Goal: Task Accomplishment & Management: Complete application form

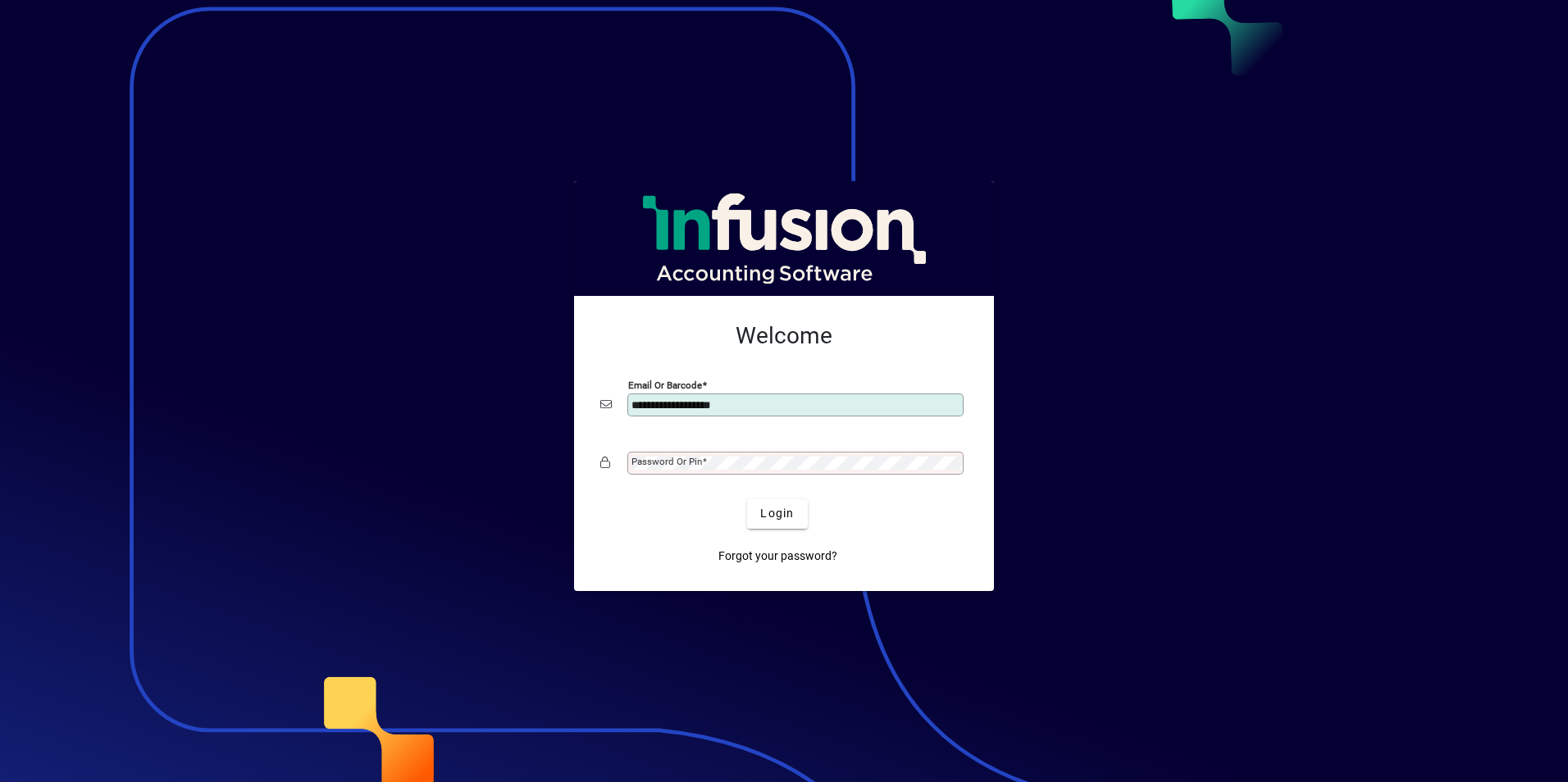
type input "**********"
click at [747, 499] on button "Login" at bounding box center [777, 514] width 60 height 30
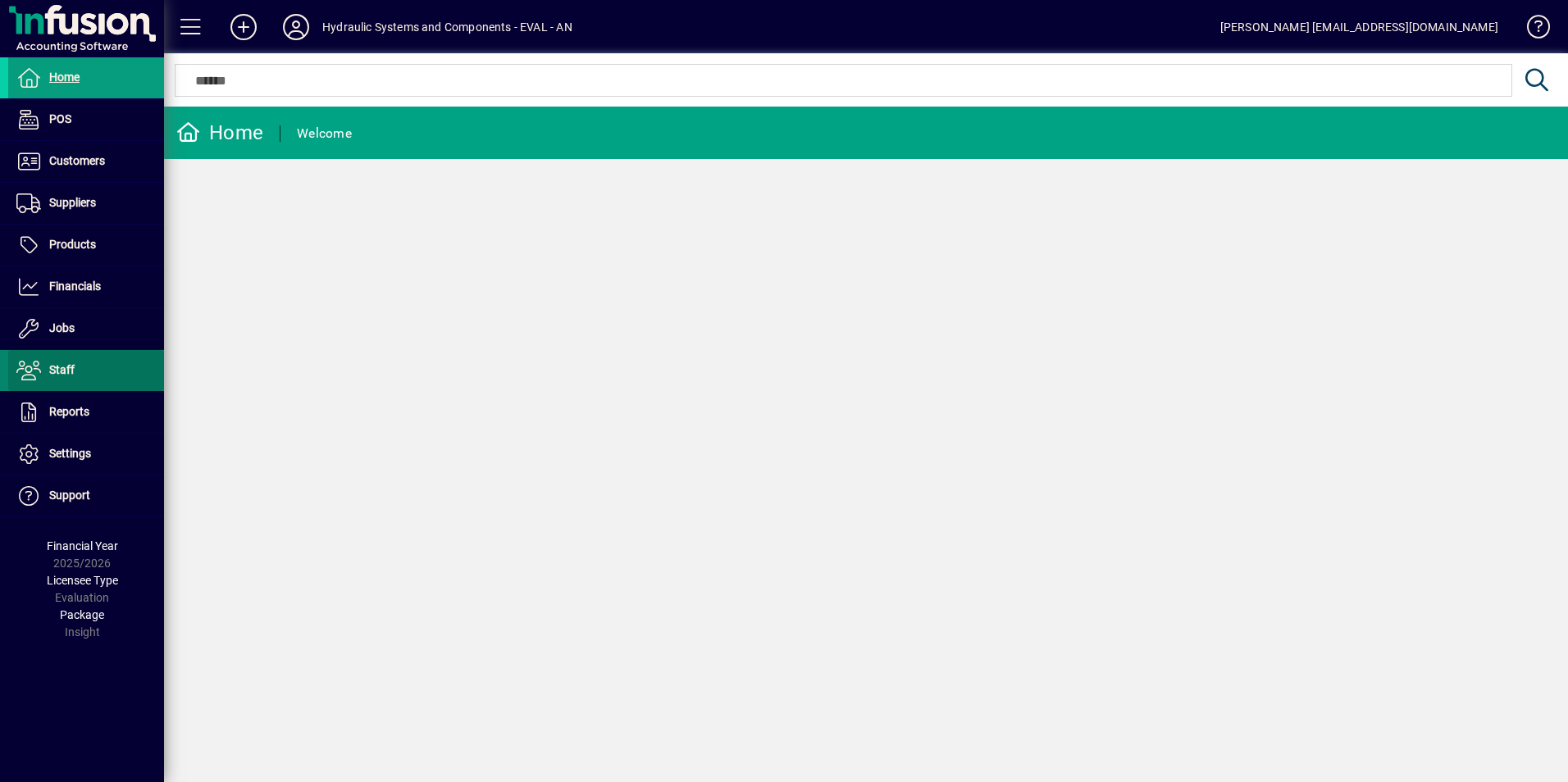
click at [52, 373] on span "Staff" at bounding box center [62, 370] width 26 height 13
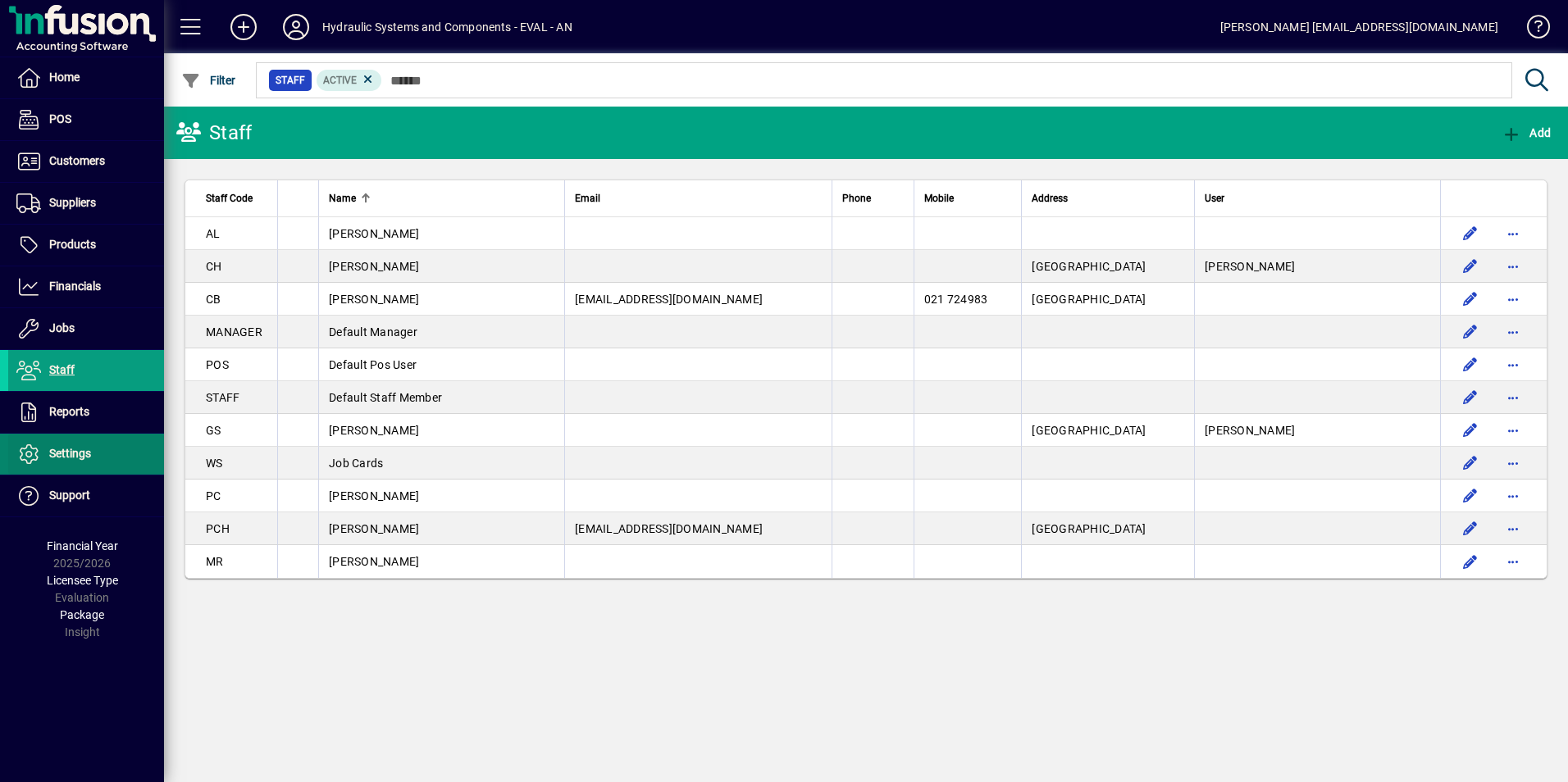
click at [81, 456] on span "Settings" at bounding box center [70, 454] width 42 height 13
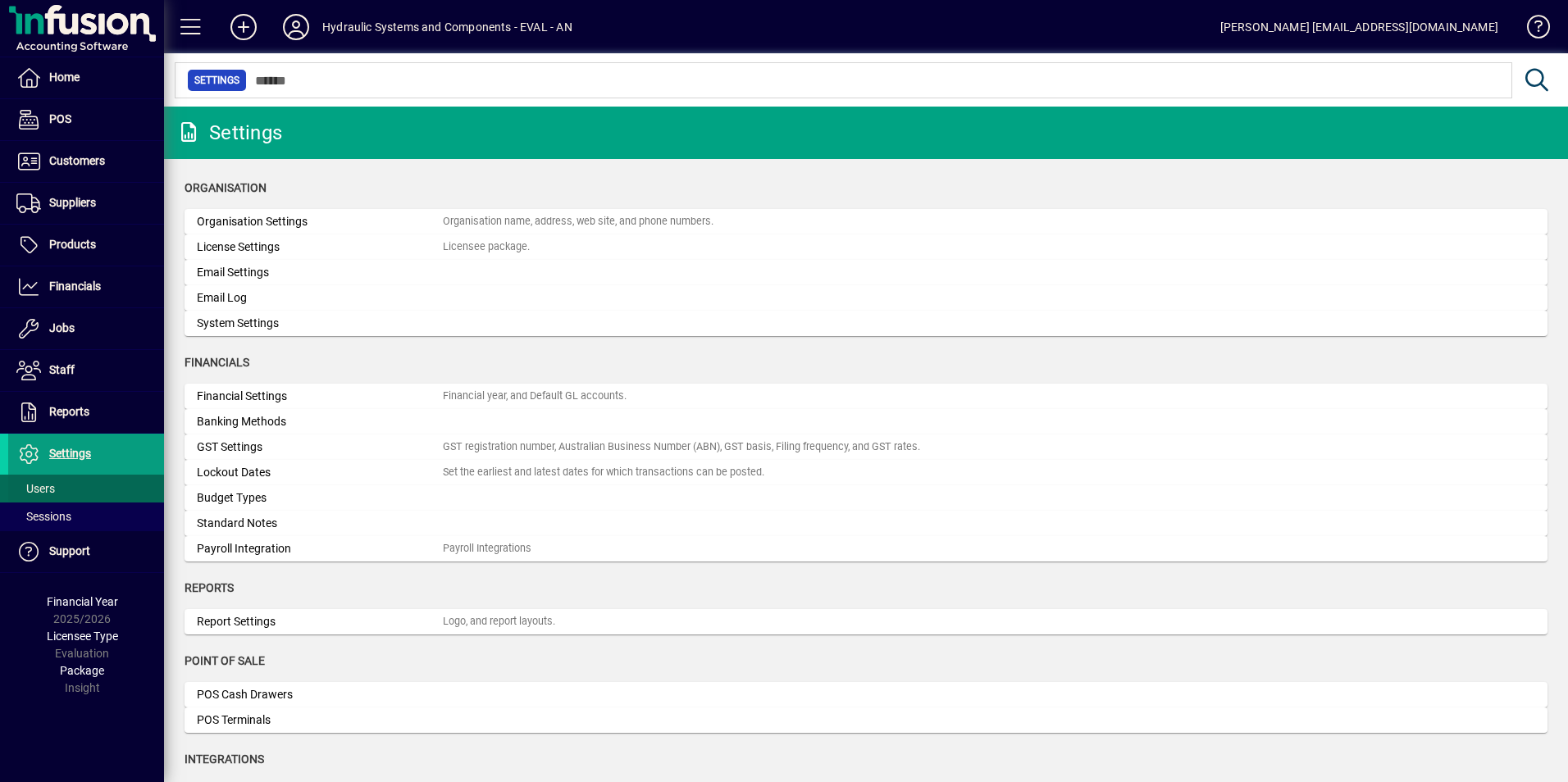
click at [47, 490] on span "Users" at bounding box center [35, 488] width 39 height 13
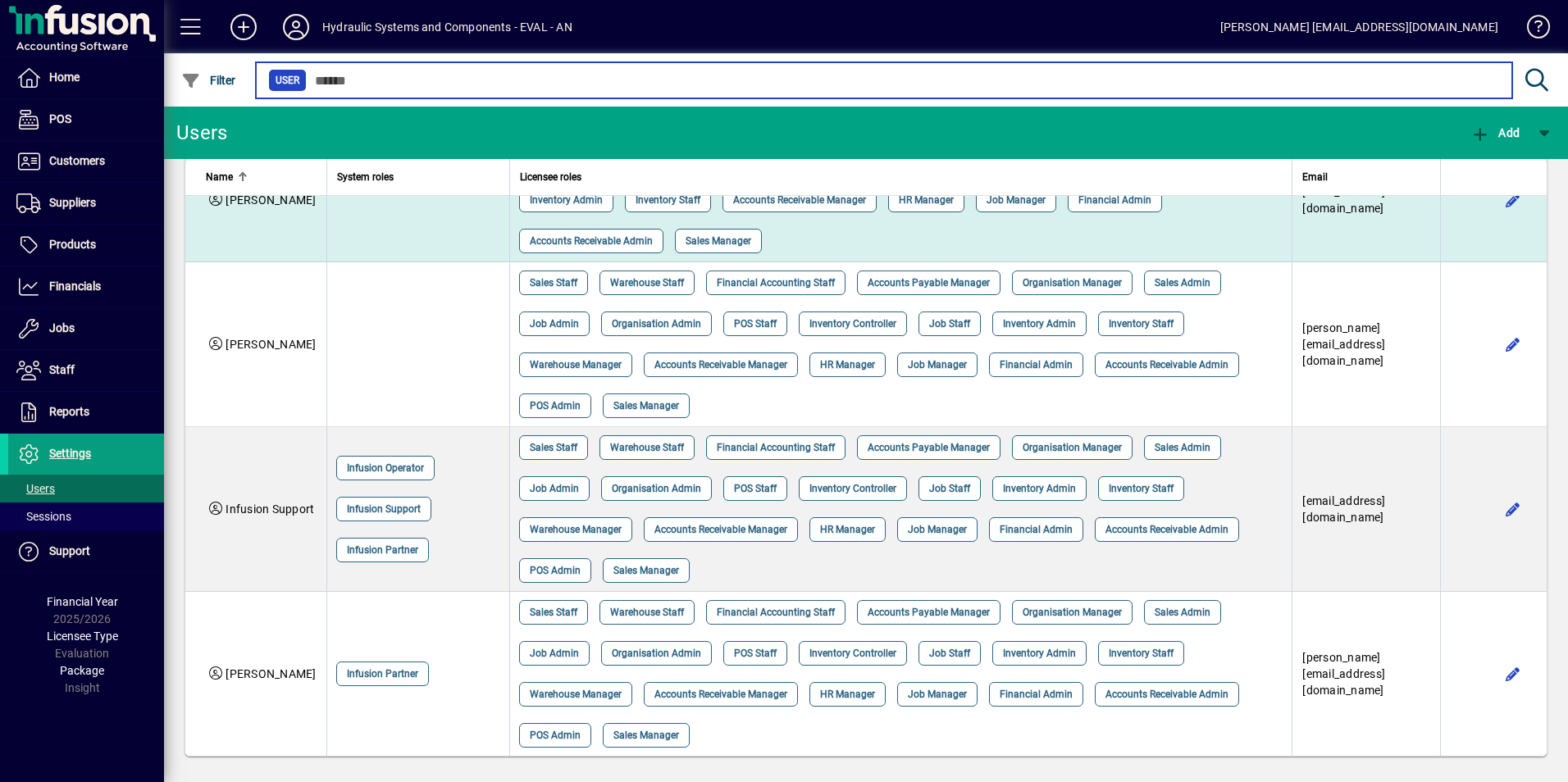
scroll to position [247, 0]
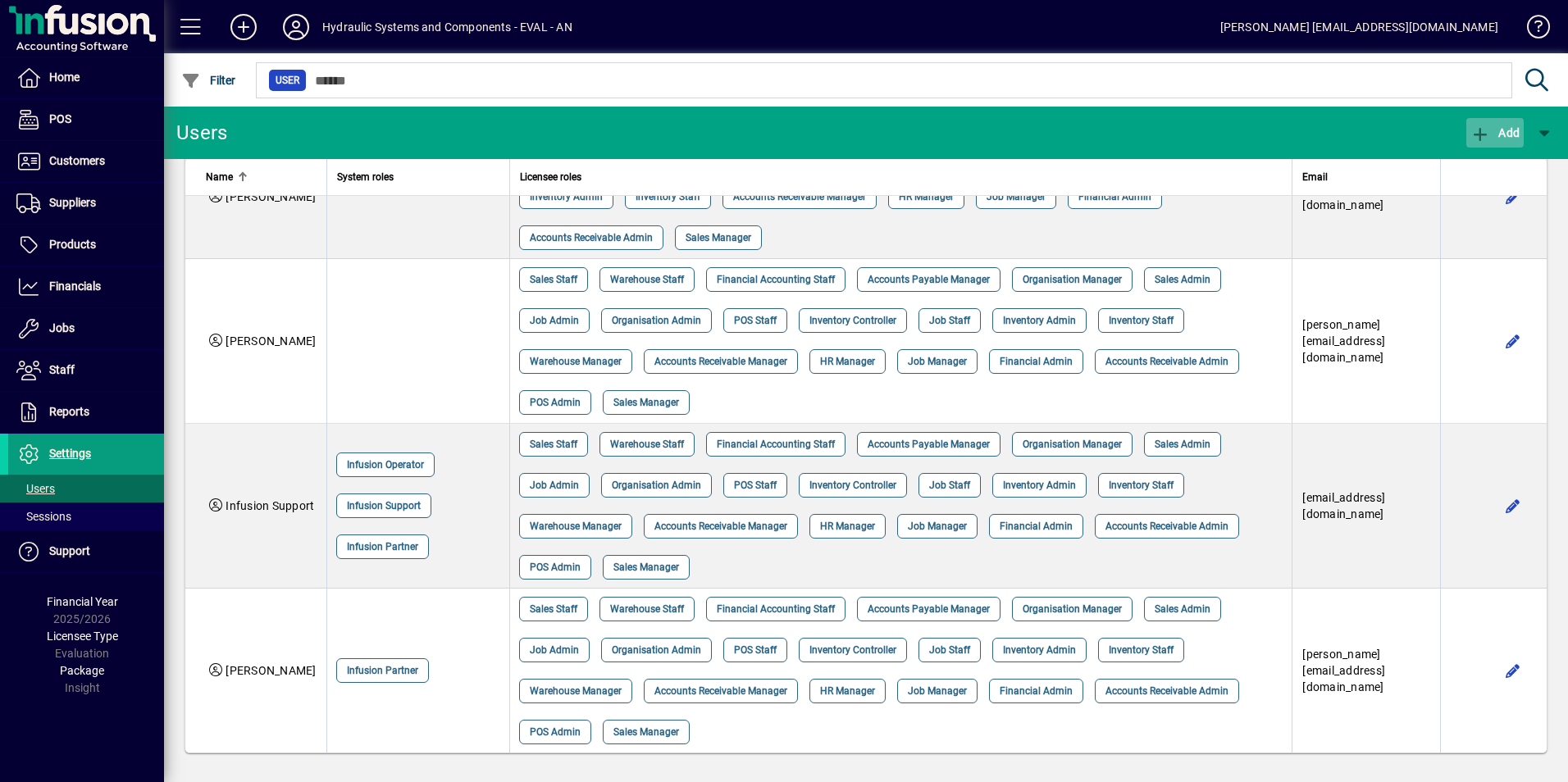
click at [1505, 128] on span "Add" at bounding box center [1495, 133] width 49 height 13
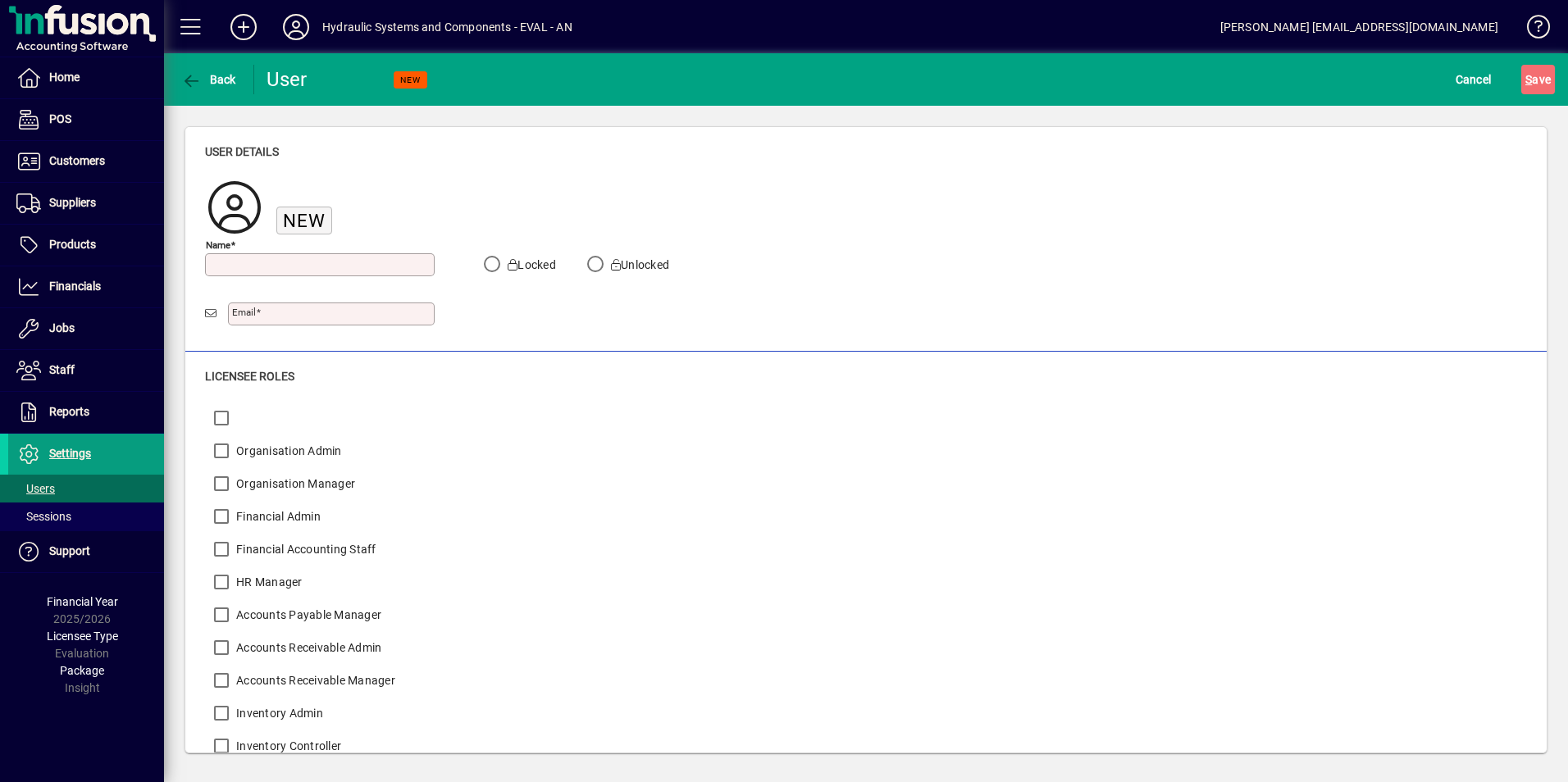
scroll to position [1, 0]
type input "**********"
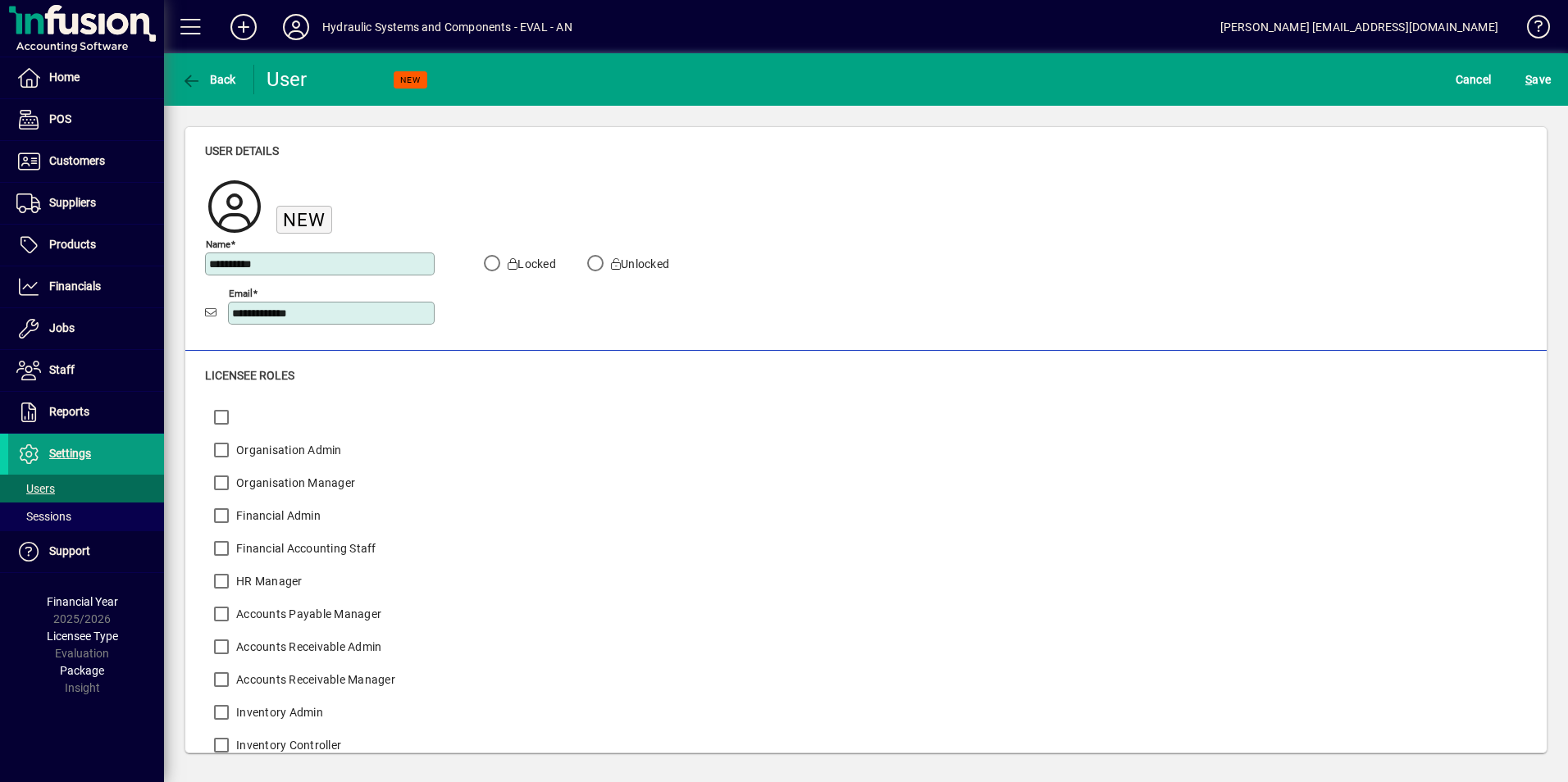
type input "**********"
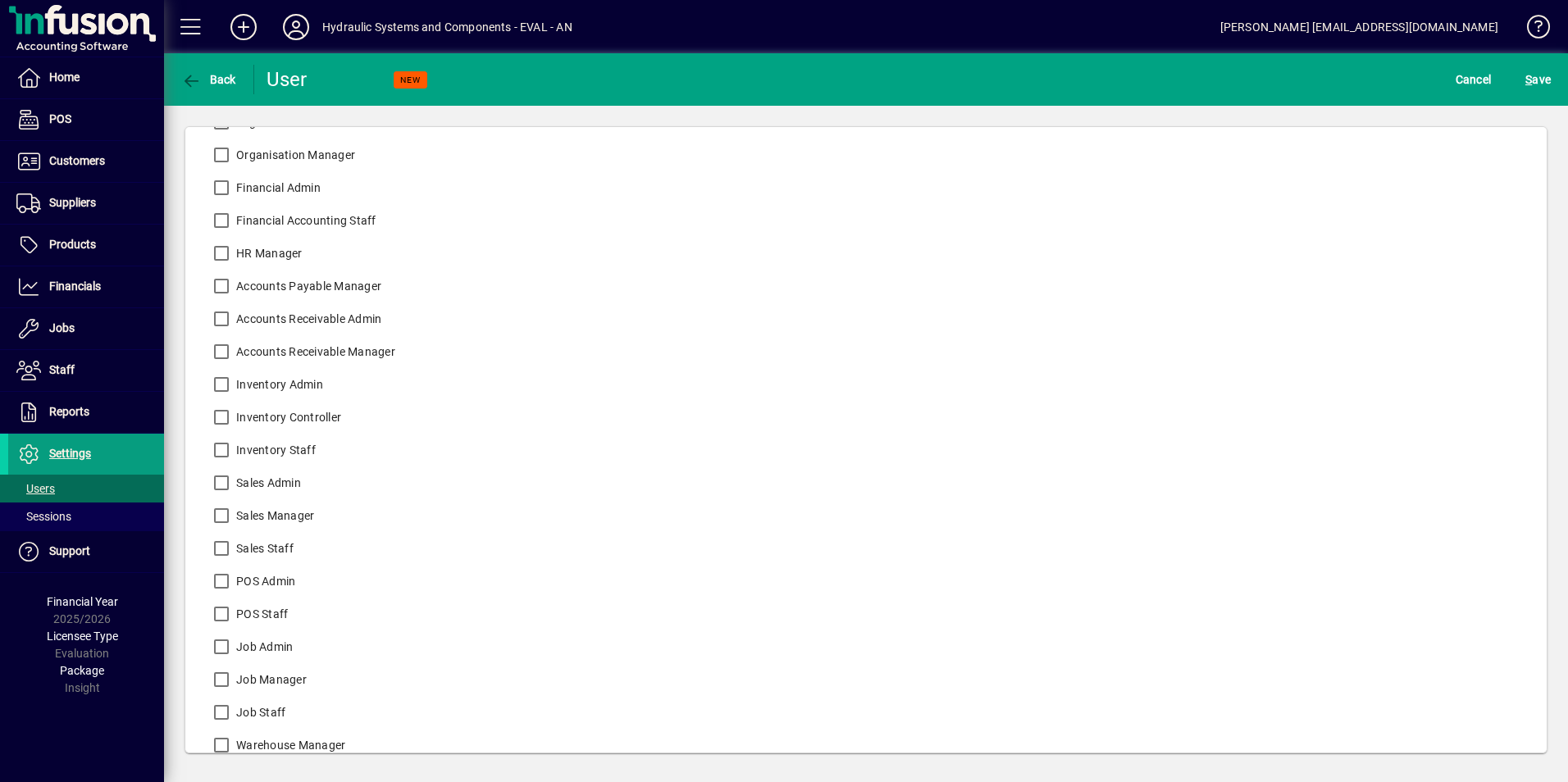
scroll to position [379, 0]
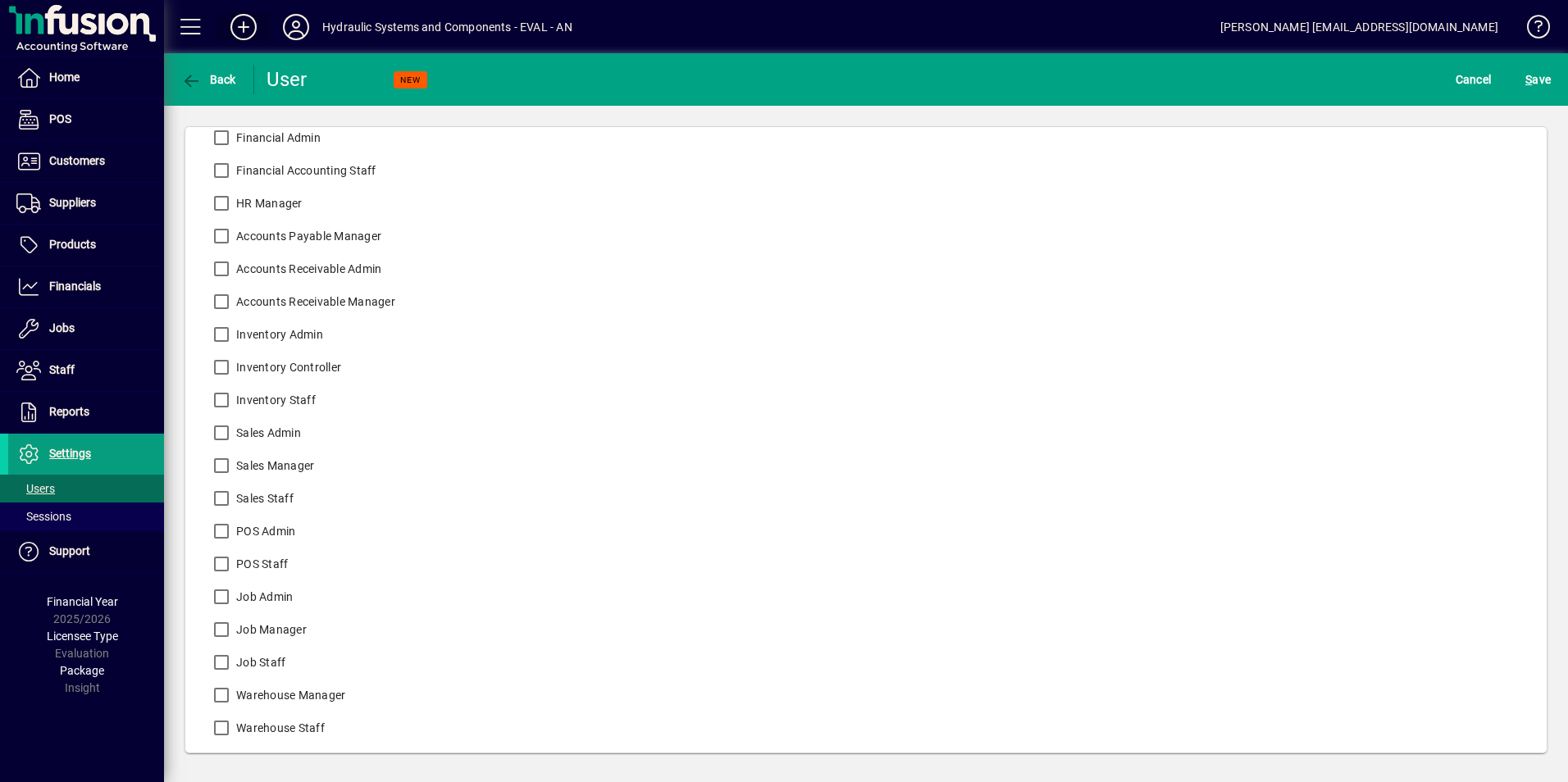
click at [239, 30] on icon at bounding box center [244, 27] width 33 height 26
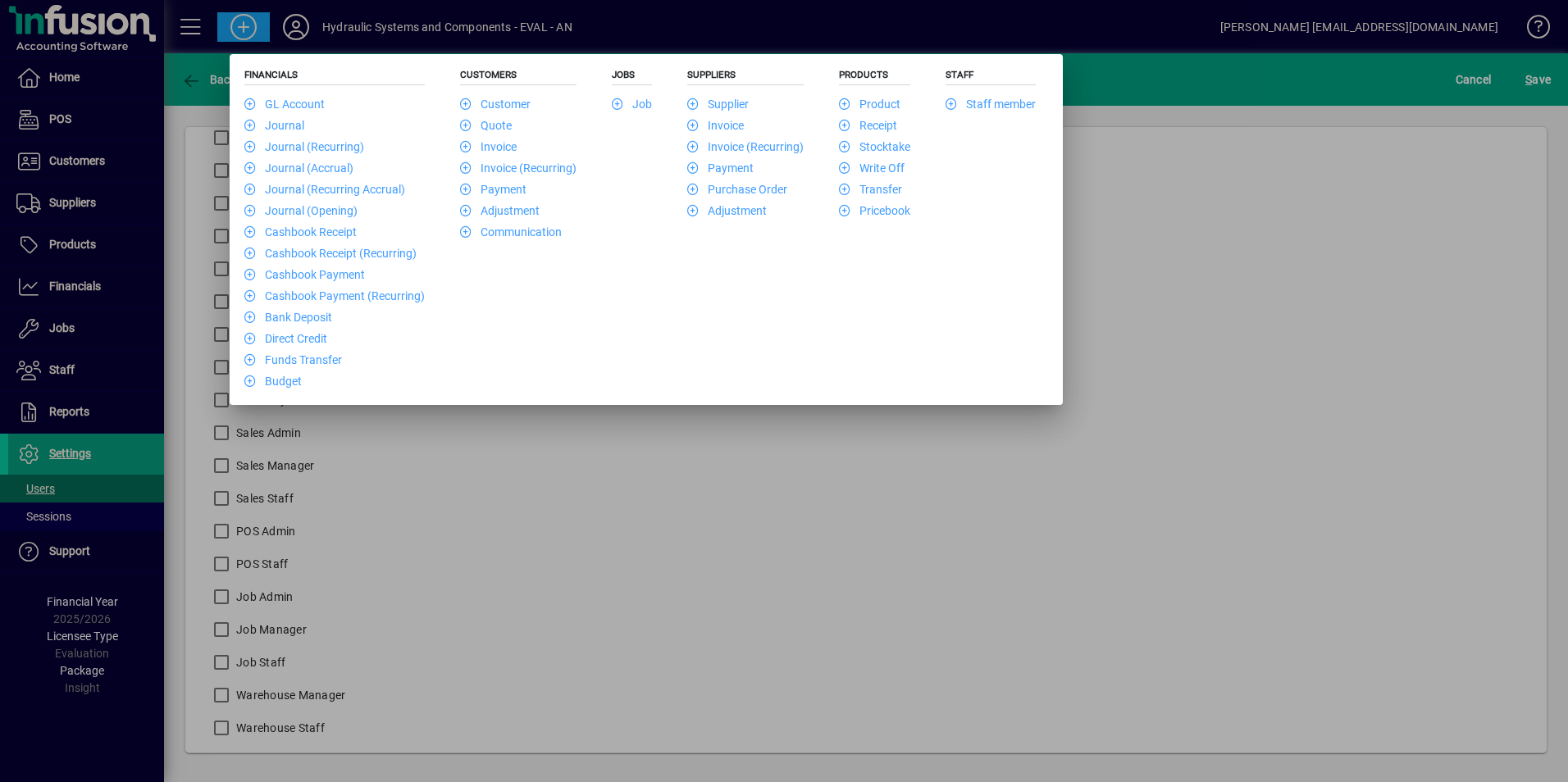
click at [1216, 451] on div at bounding box center [784, 391] width 1568 height 782
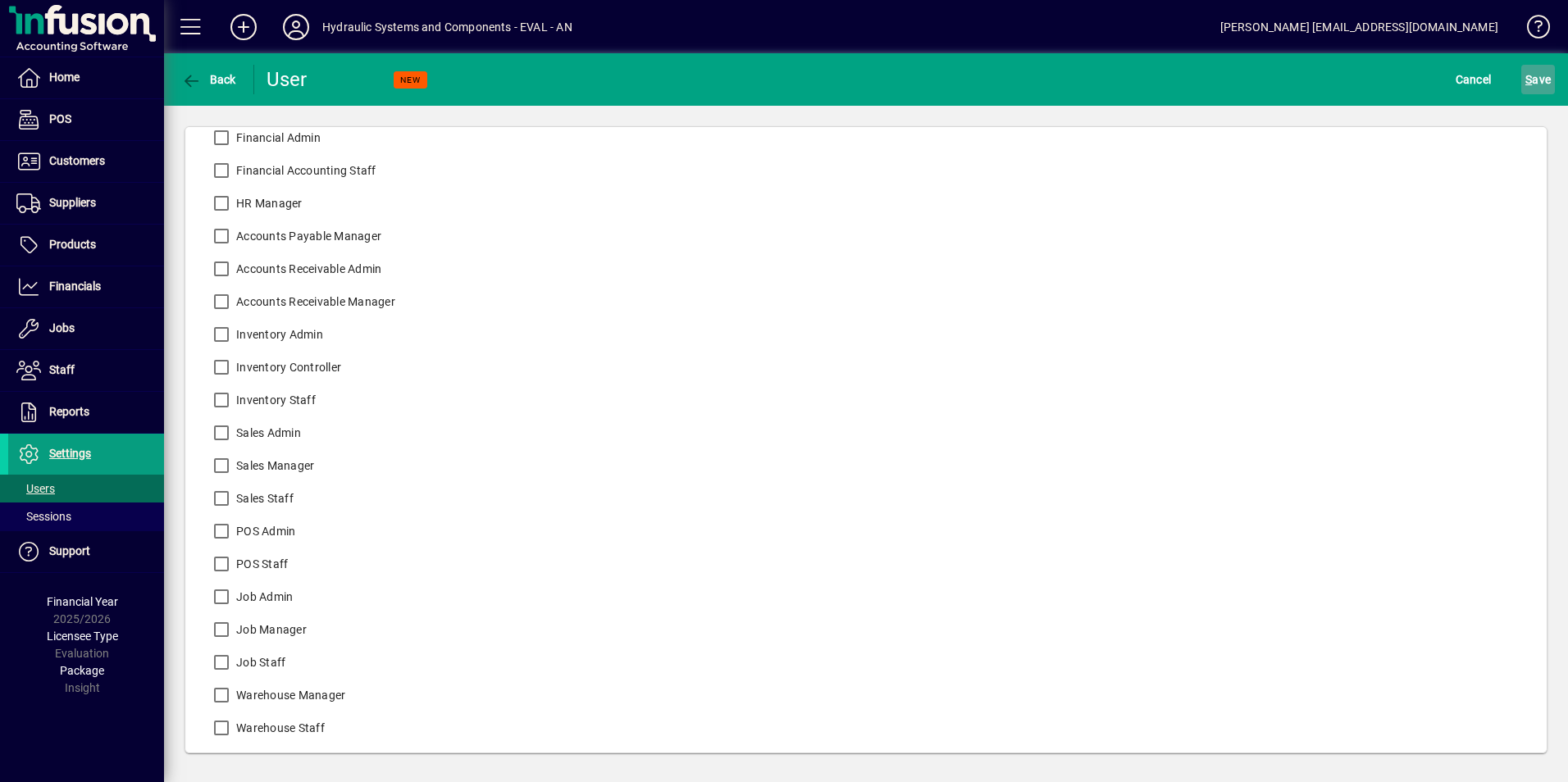
click at [1544, 80] on span "S ave" at bounding box center [1538, 80] width 26 height 26
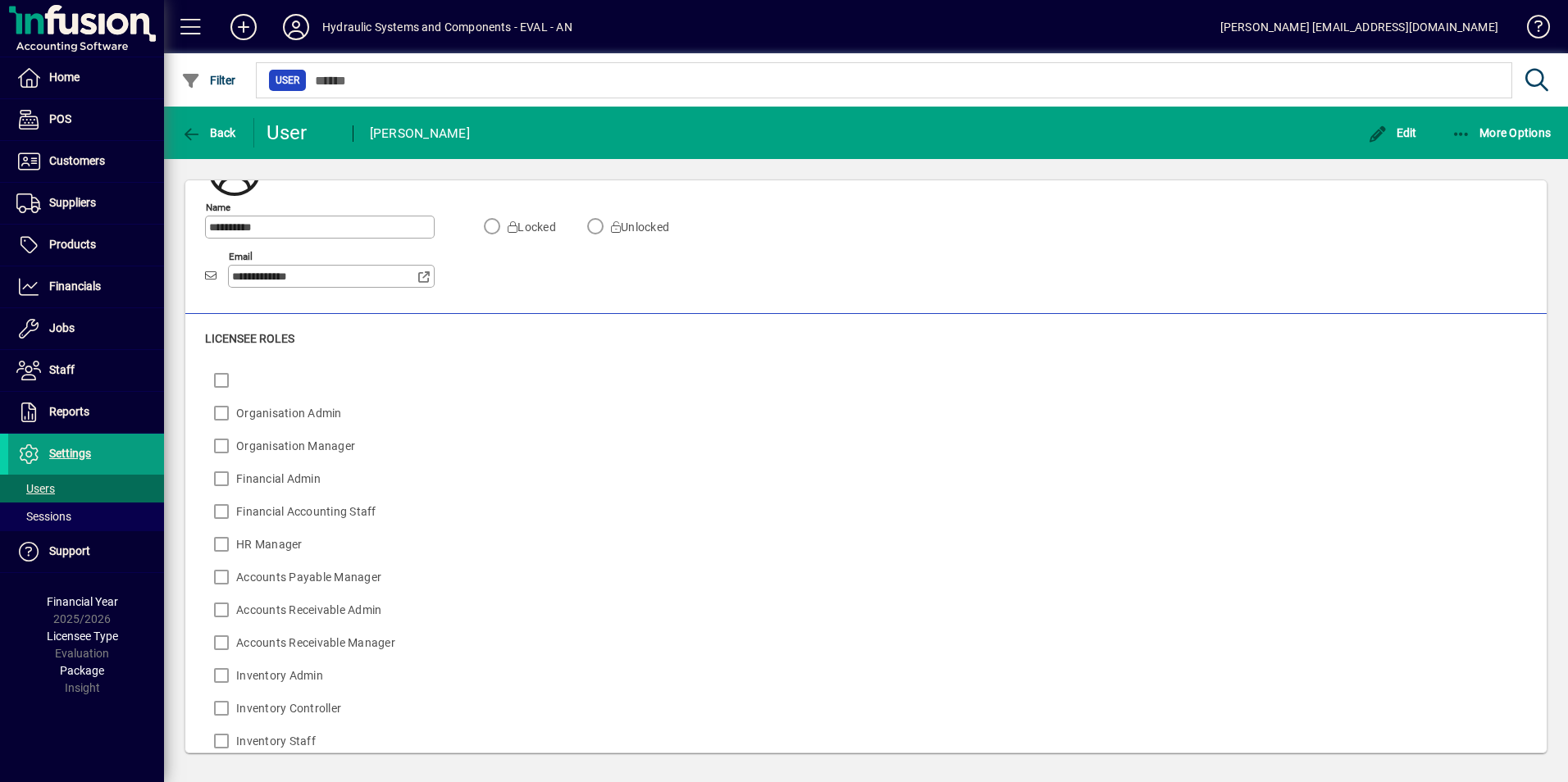
scroll to position [0, 0]
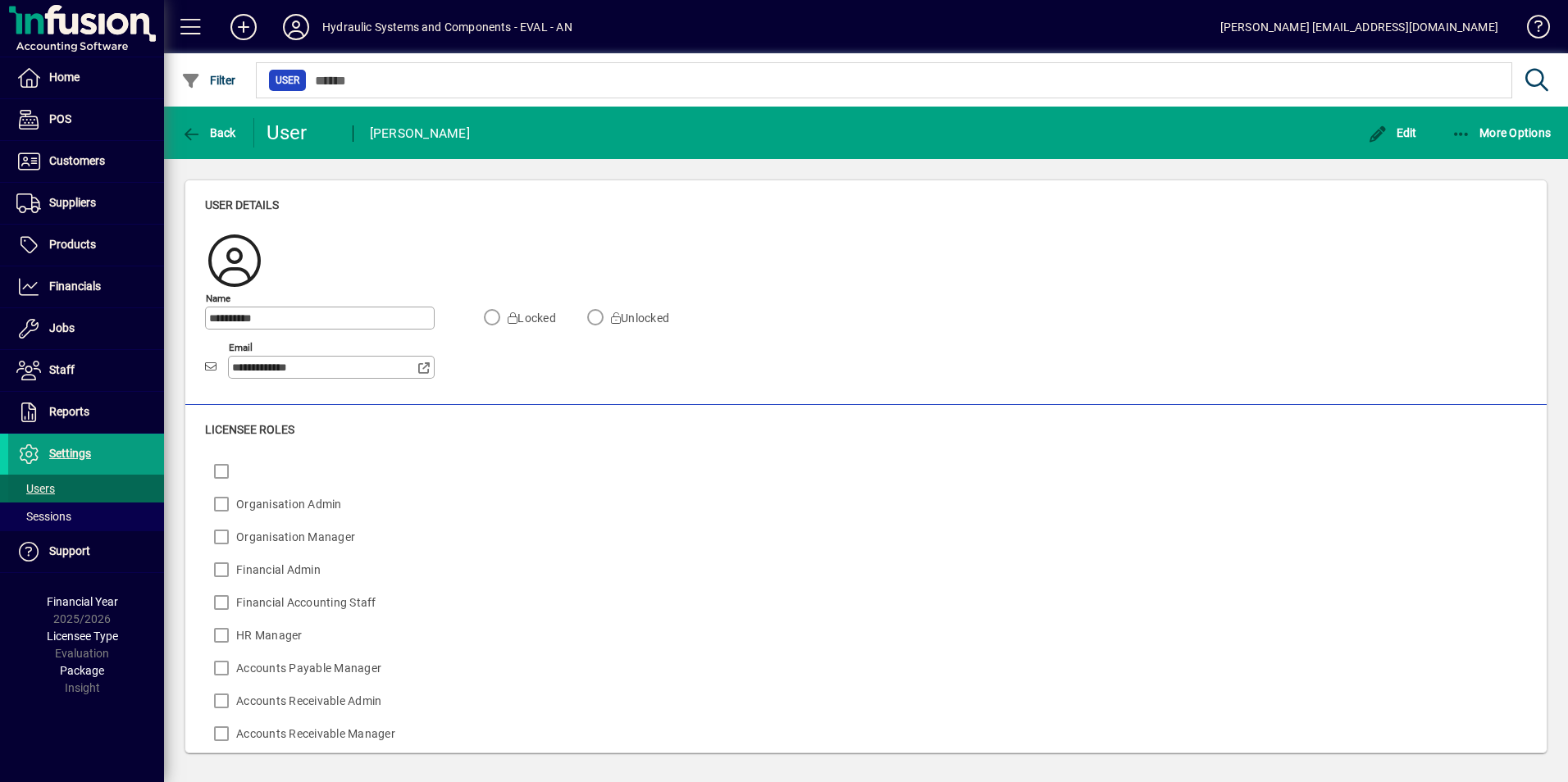
click at [41, 490] on span "Users" at bounding box center [35, 488] width 39 height 13
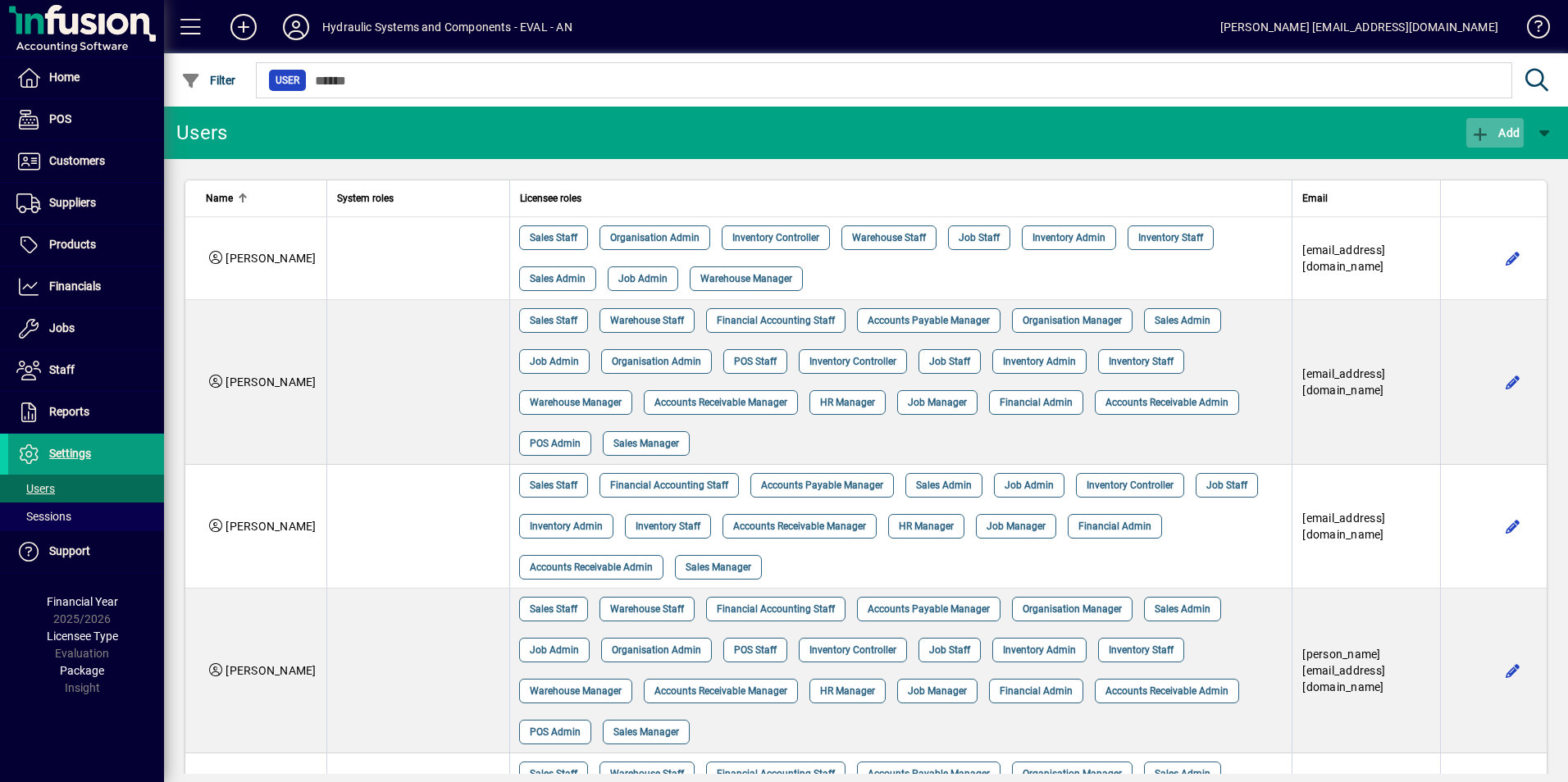
click at [1500, 134] on span "Add" at bounding box center [1495, 133] width 49 height 13
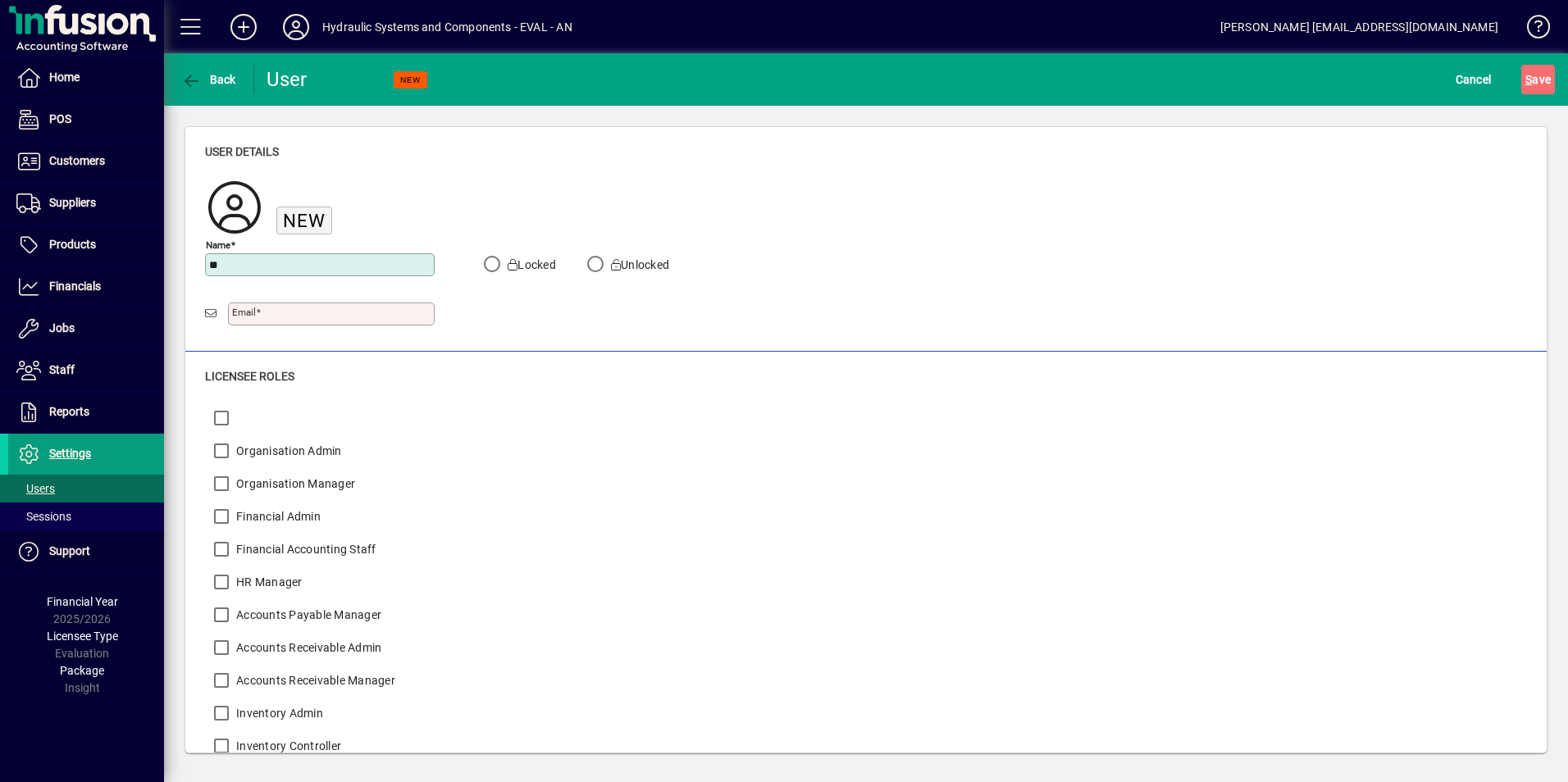
type input "*"
type input "**********"
drag, startPoint x: 276, startPoint y: 312, endPoint x: 193, endPoint y: 312, distance: 83.0
click at [194, 312] on div "**********" at bounding box center [866, 239] width 1361 height 225
type input "**********"
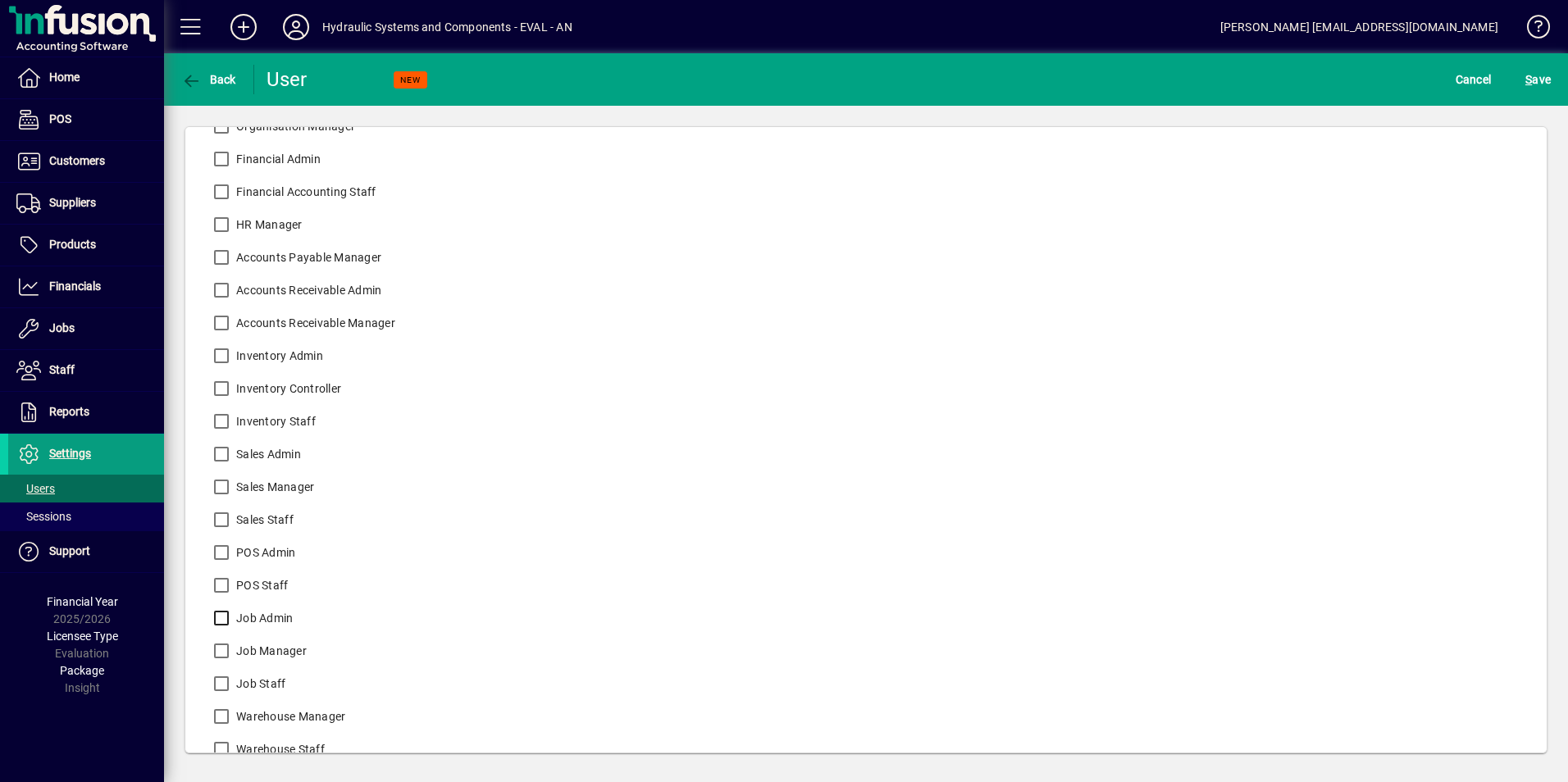
scroll to position [379, 0]
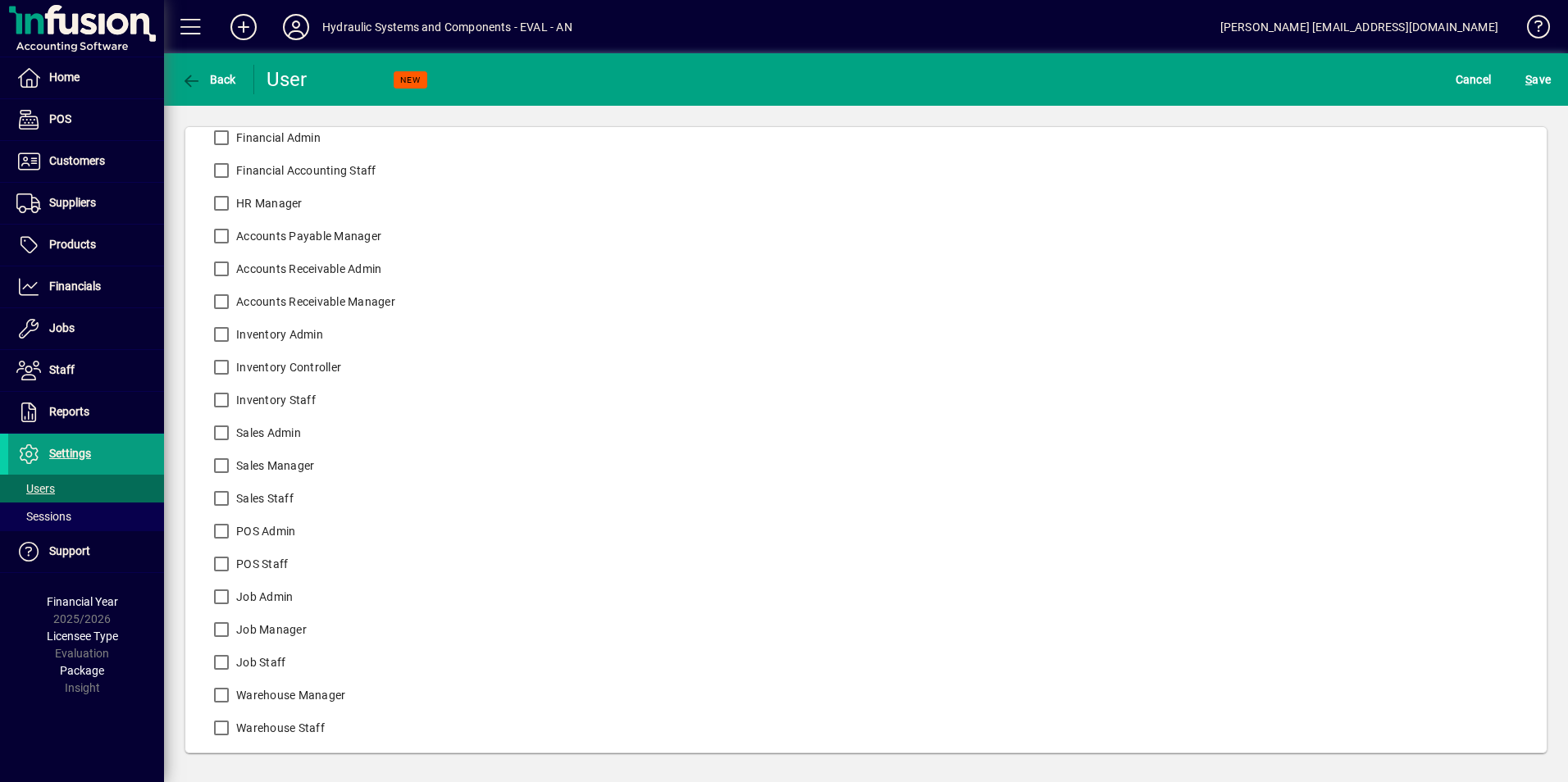
click at [242, 696] on label "Warehouse Manager" at bounding box center [289, 695] width 112 height 16
click at [241, 728] on label "Warehouse Staff" at bounding box center [279, 728] width 92 height 16
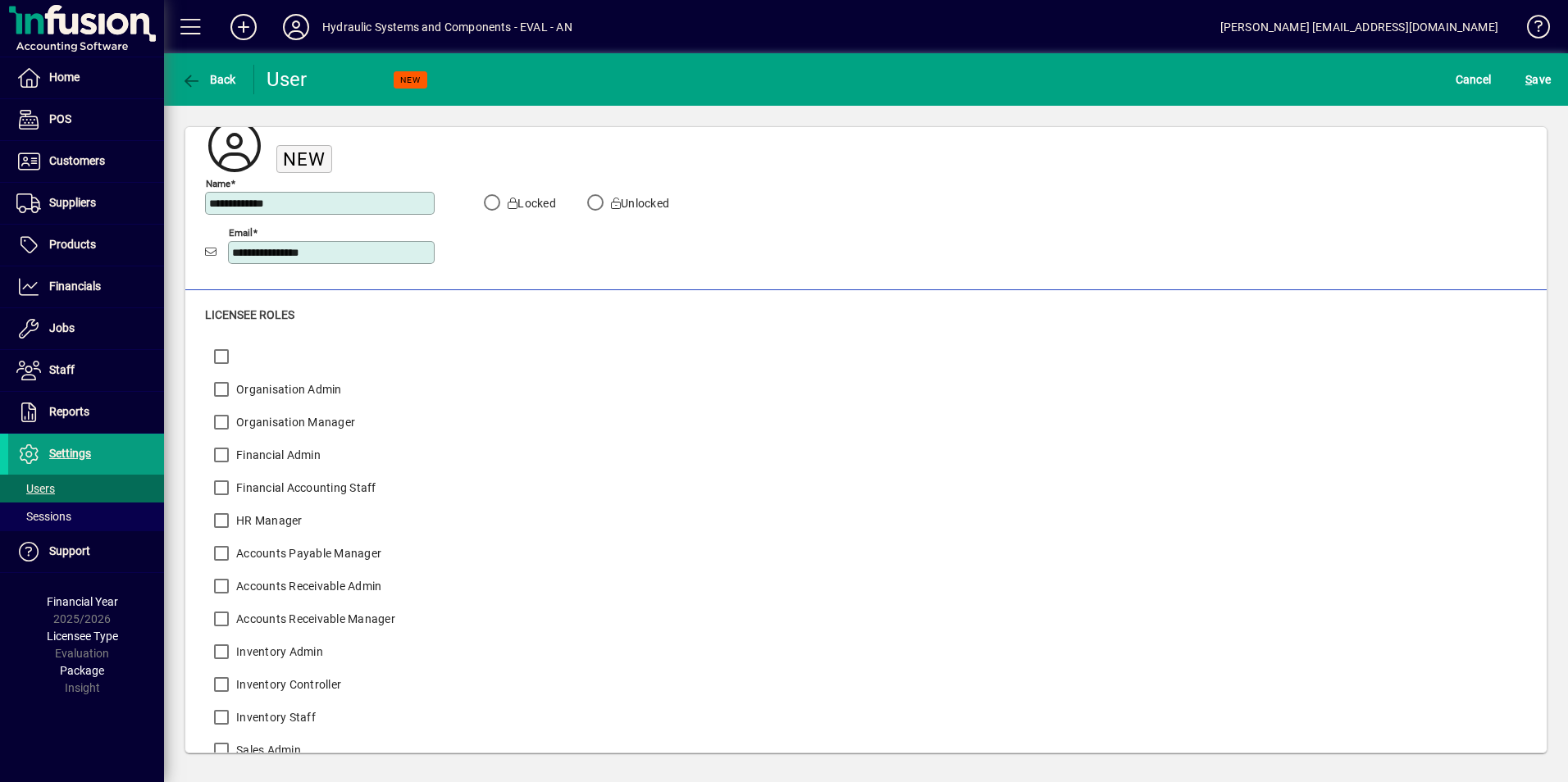
scroll to position [0, 0]
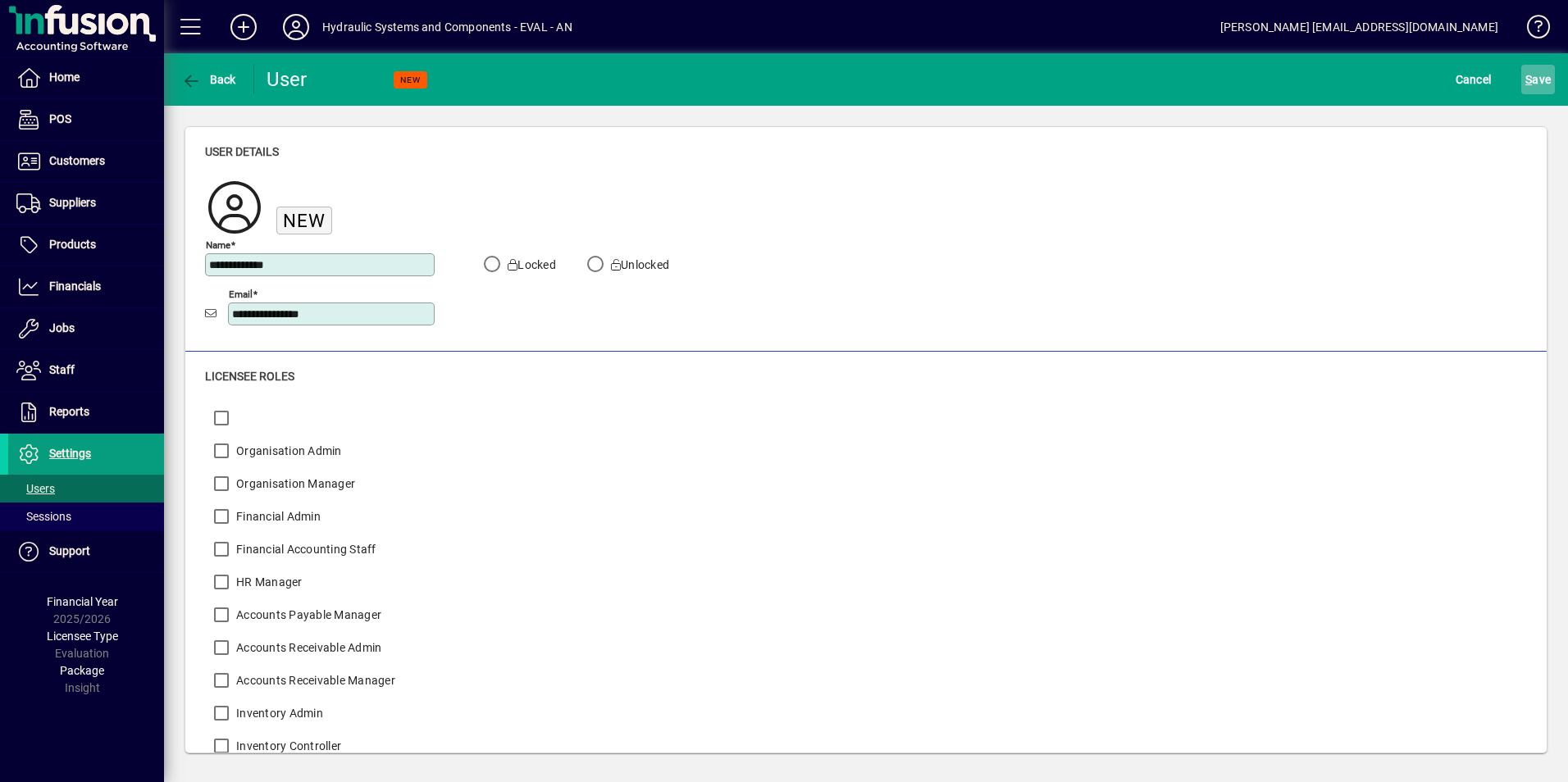
click at [1531, 79] on span "S" at bounding box center [1528, 80] width 7 height 13
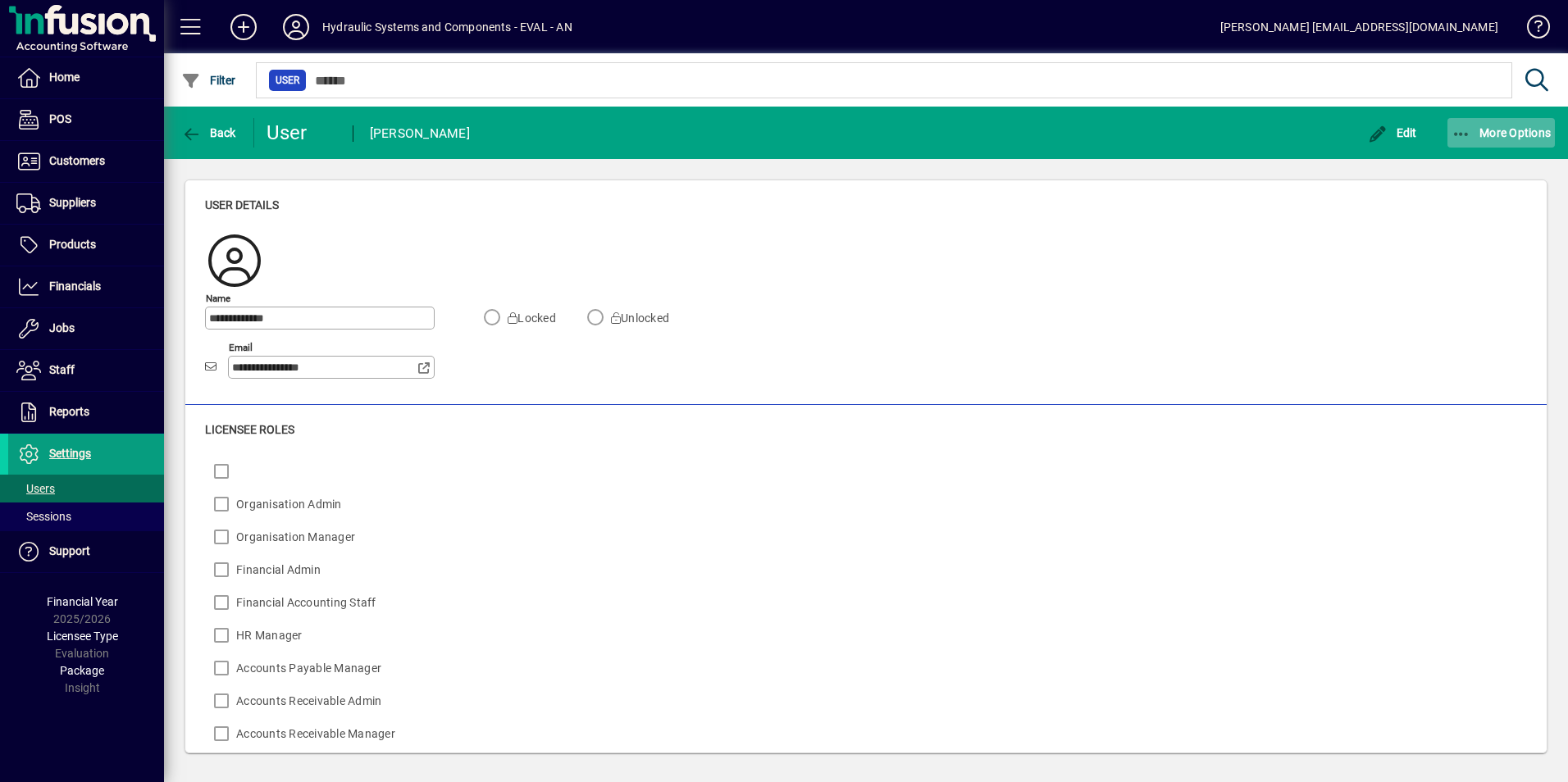
click at [1519, 128] on span "More Options" at bounding box center [1500, 133] width 100 height 13
click at [1520, 128] on div at bounding box center [784, 391] width 1568 height 782
click at [40, 484] on span "Users" at bounding box center [35, 488] width 39 height 13
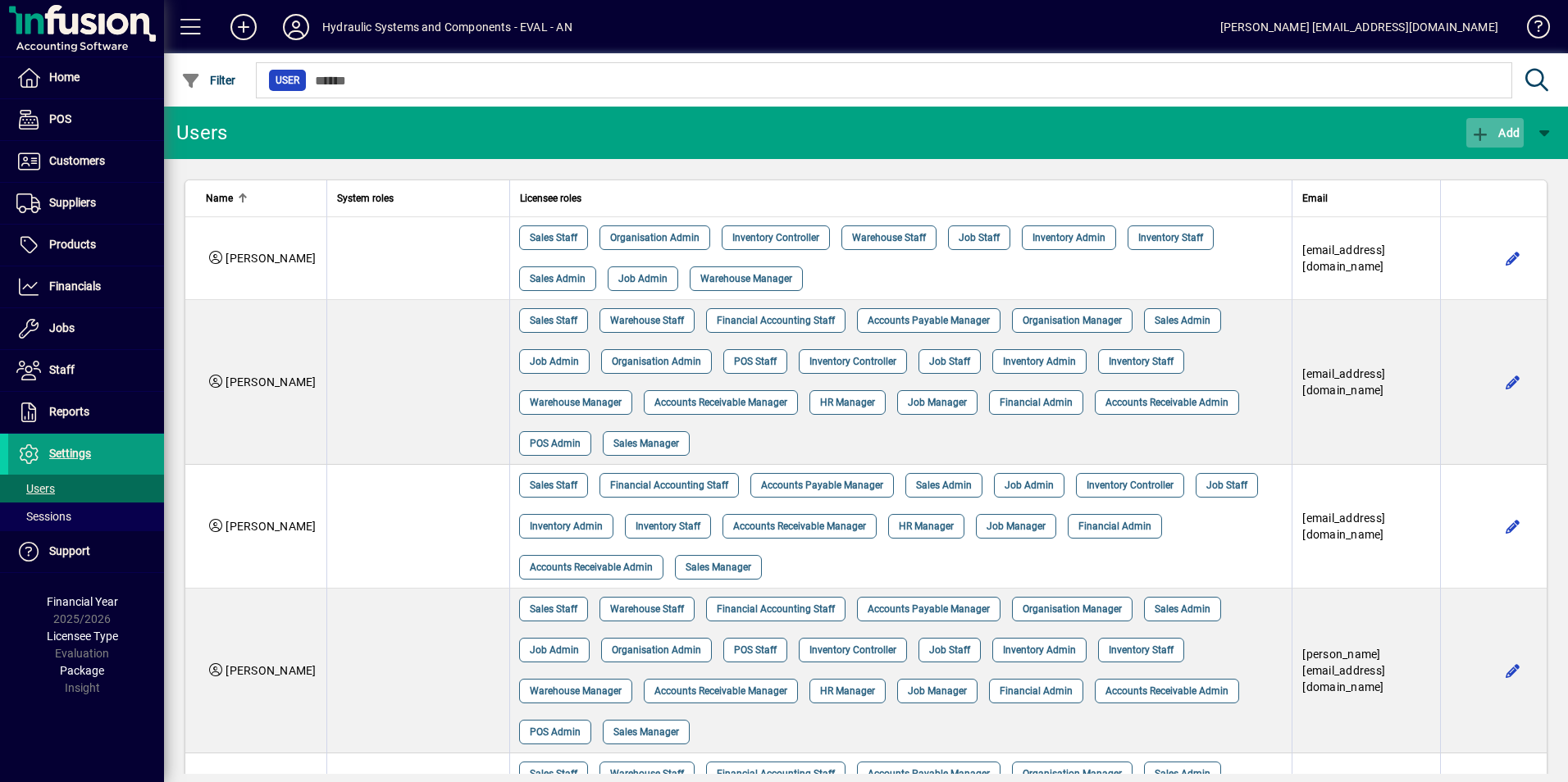
click at [1492, 131] on span "Add" at bounding box center [1495, 133] width 49 height 13
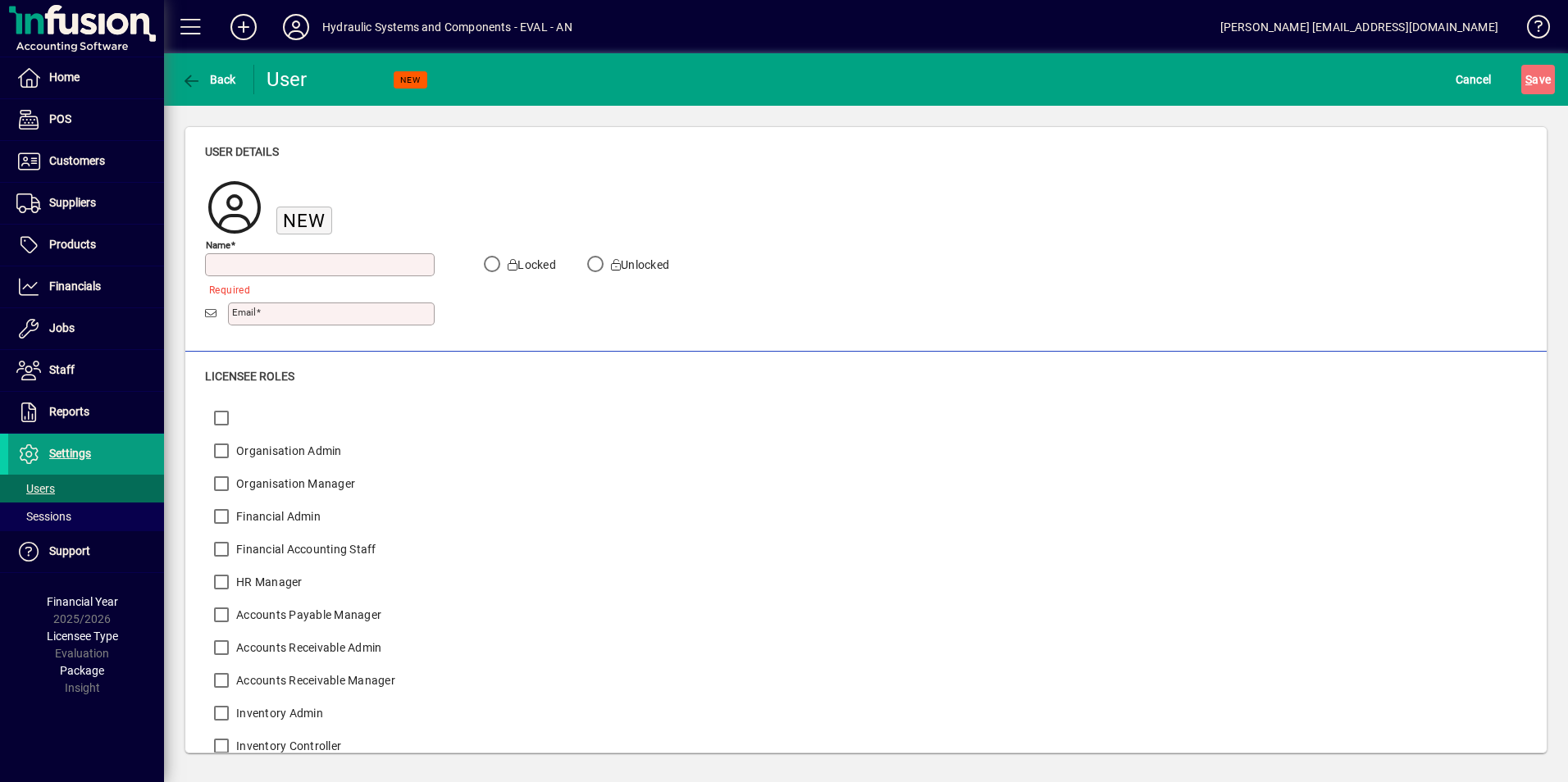
click at [271, 260] on input "Name" at bounding box center [321, 265] width 225 height 13
click at [253, 265] on input "Name" at bounding box center [321, 265] width 225 height 13
type input "**********"
click at [278, 311] on input "Email" at bounding box center [333, 314] width 202 height 13
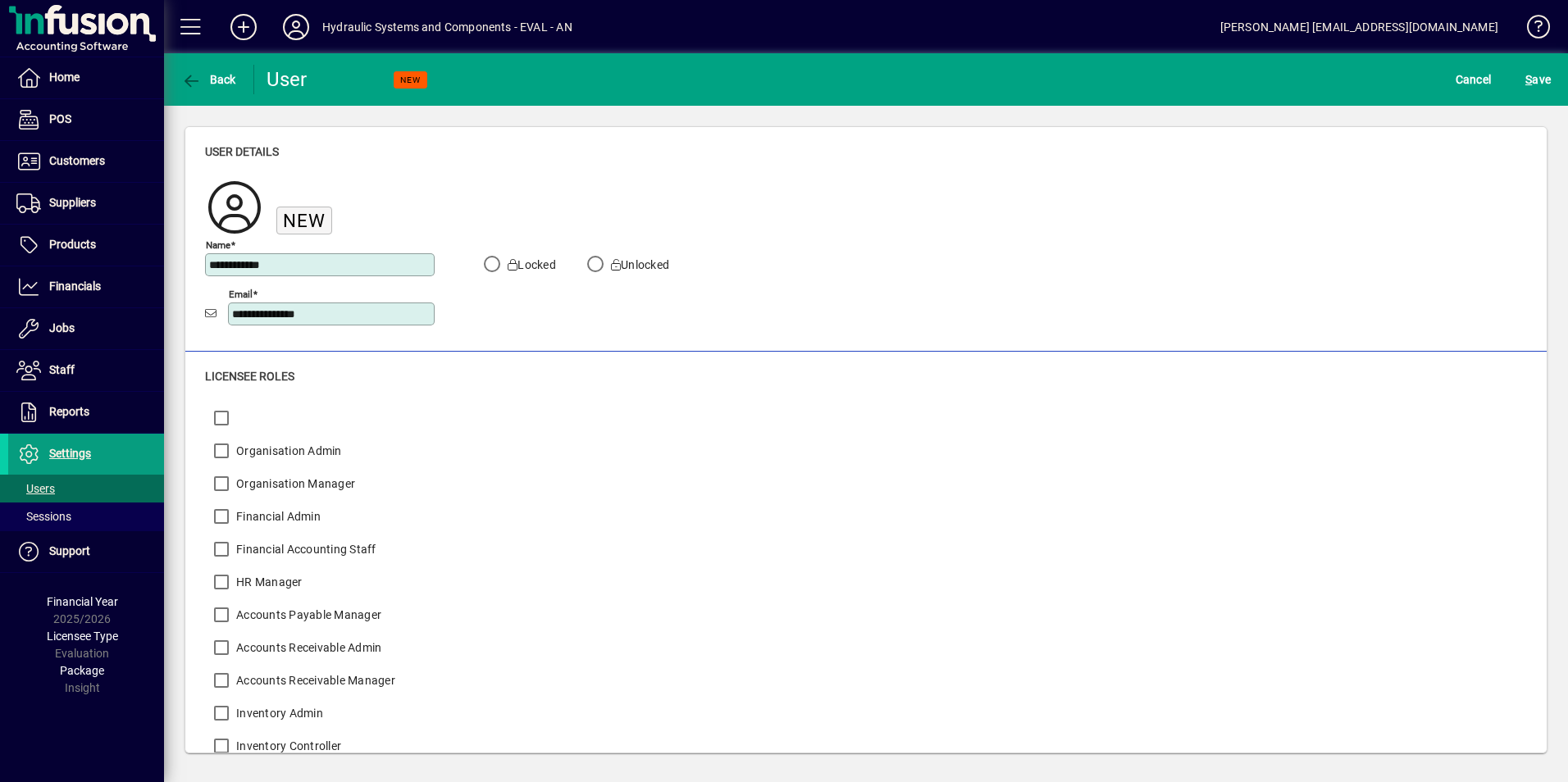
type input "**********"
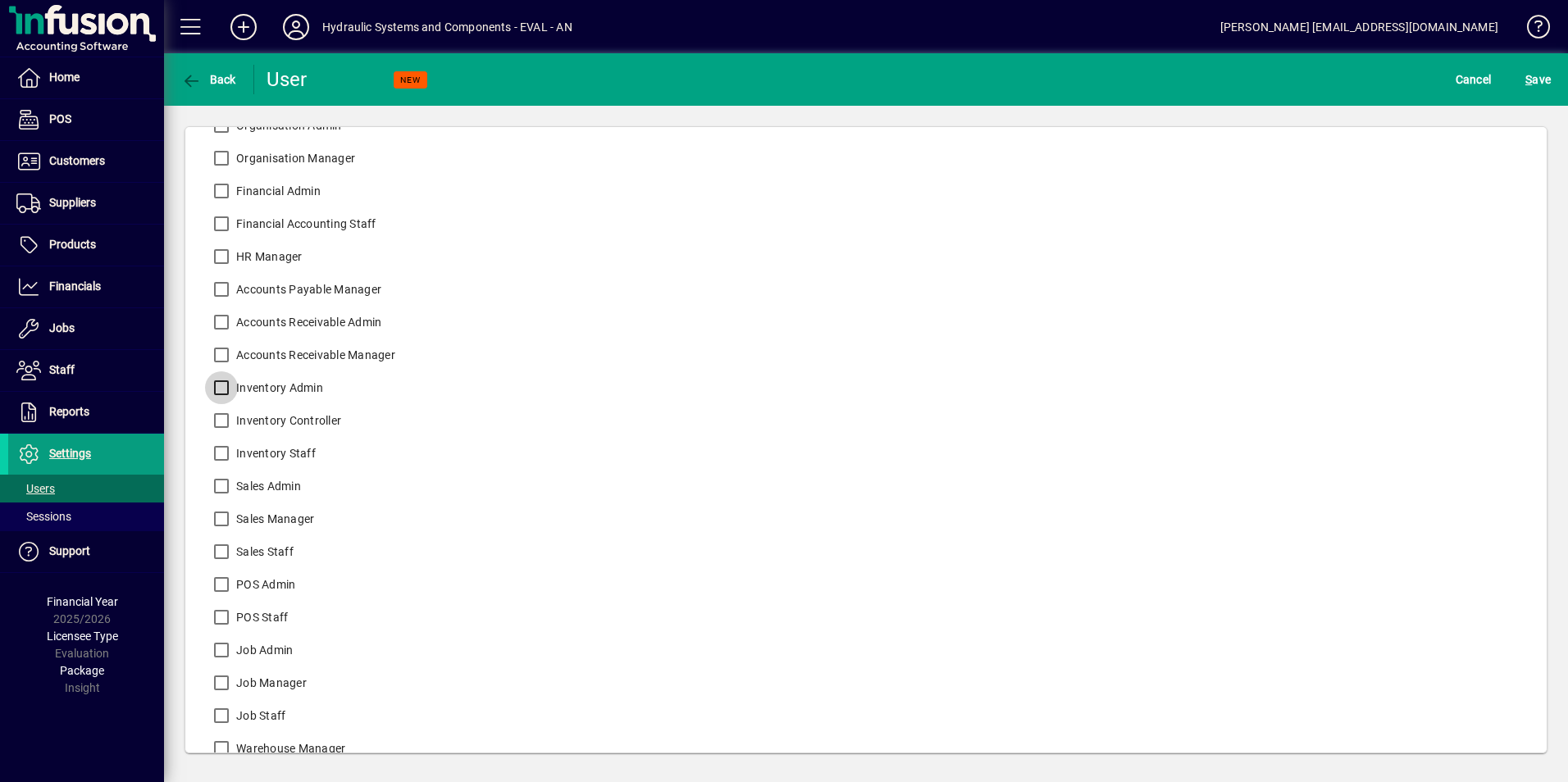
scroll to position [326, 0]
click at [271, 484] on label "Sales Admin" at bounding box center [267, 485] width 68 height 16
click at [243, 547] on label "Sales Staff" at bounding box center [264, 551] width 61 height 16
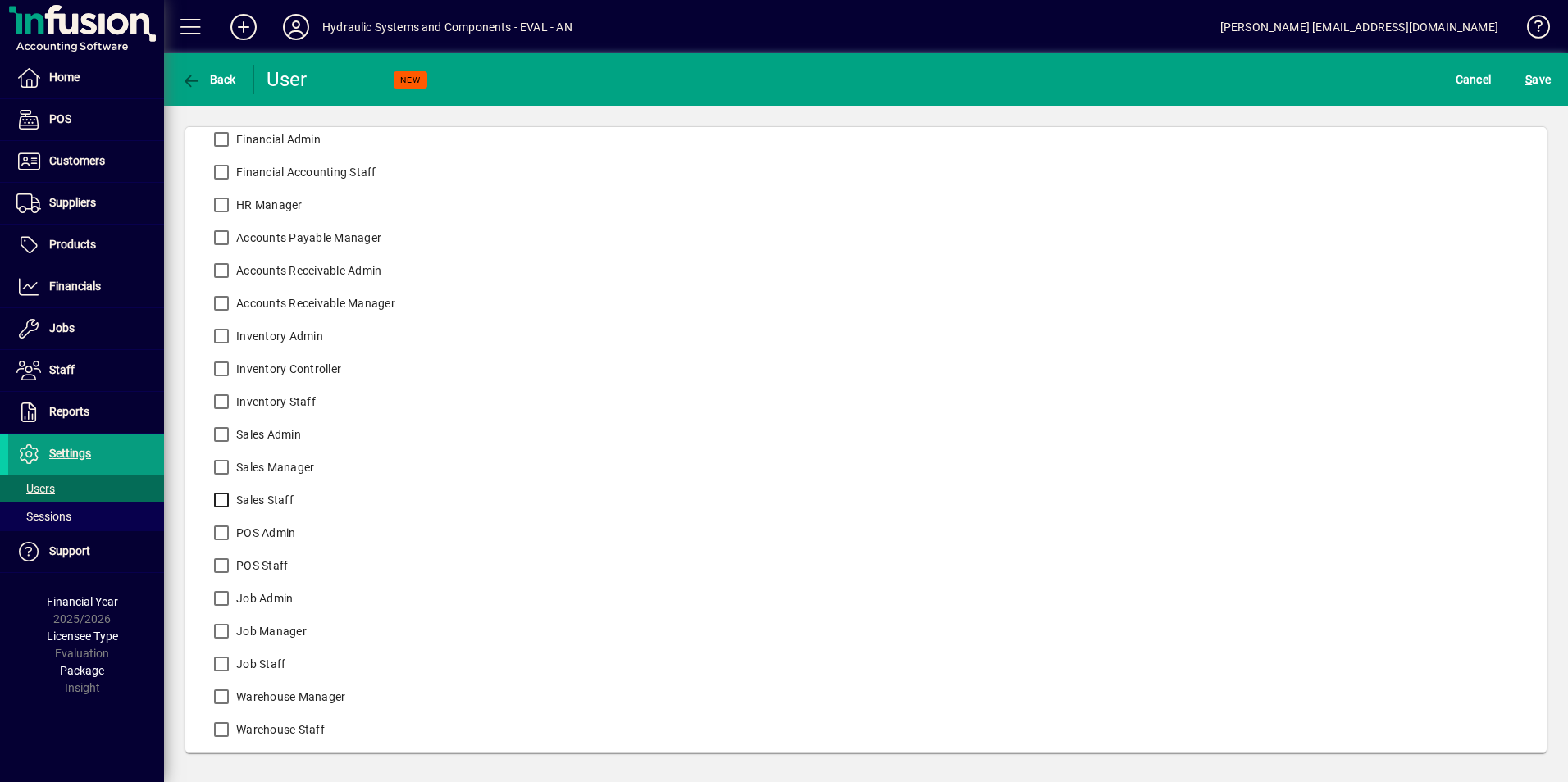
scroll to position [379, 0]
click at [271, 596] on label "Job Admin" at bounding box center [263, 597] width 60 height 16
click at [253, 662] on label "Job Staff" at bounding box center [259, 663] width 53 height 16
click at [292, 691] on label "Warehouse Manager" at bounding box center [289, 695] width 112 height 16
click at [275, 730] on label "Warehouse Staff" at bounding box center [279, 728] width 92 height 16
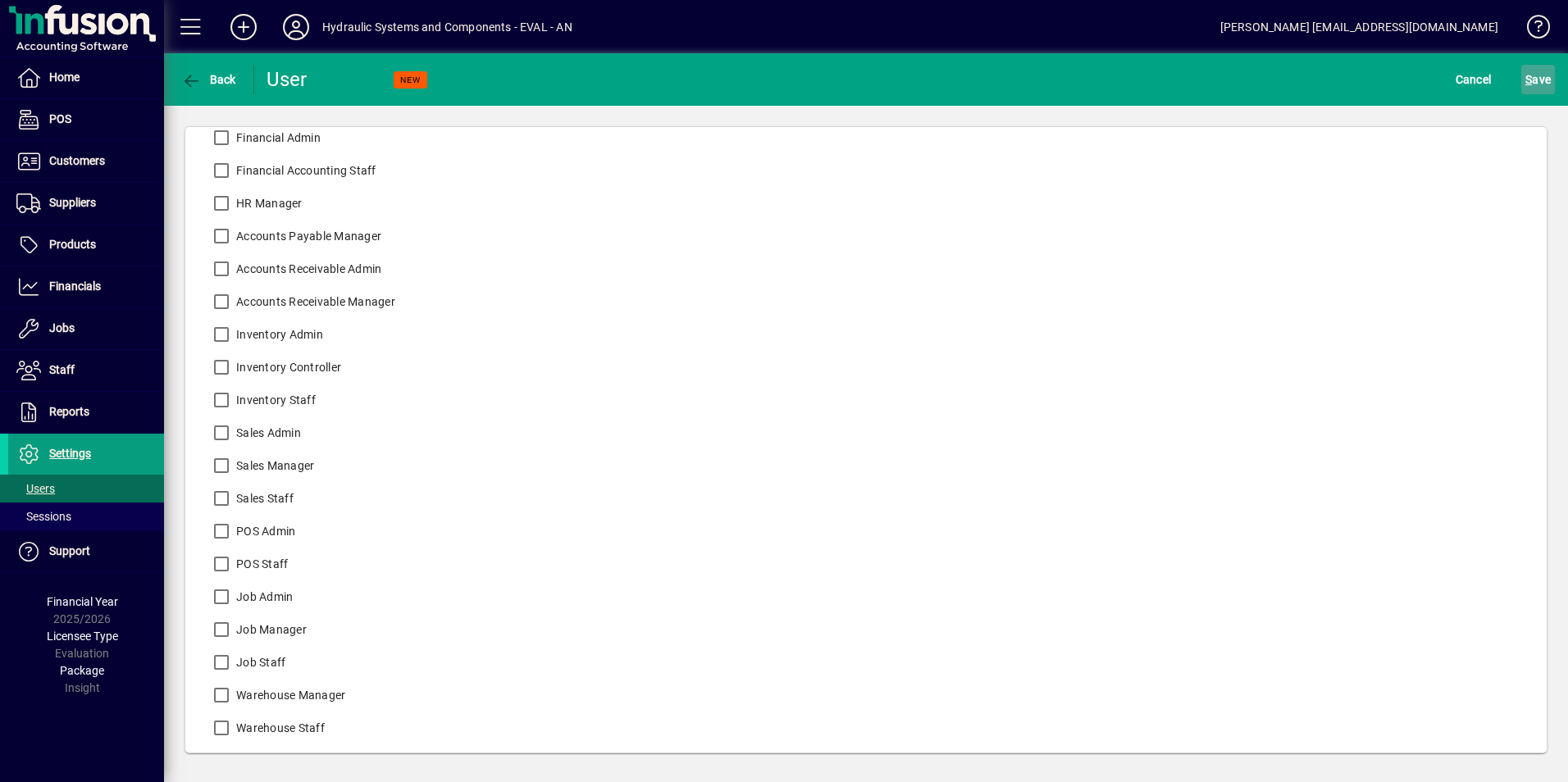
click at [1543, 81] on span "S ave" at bounding box center [1538, 80] width 26 height 26
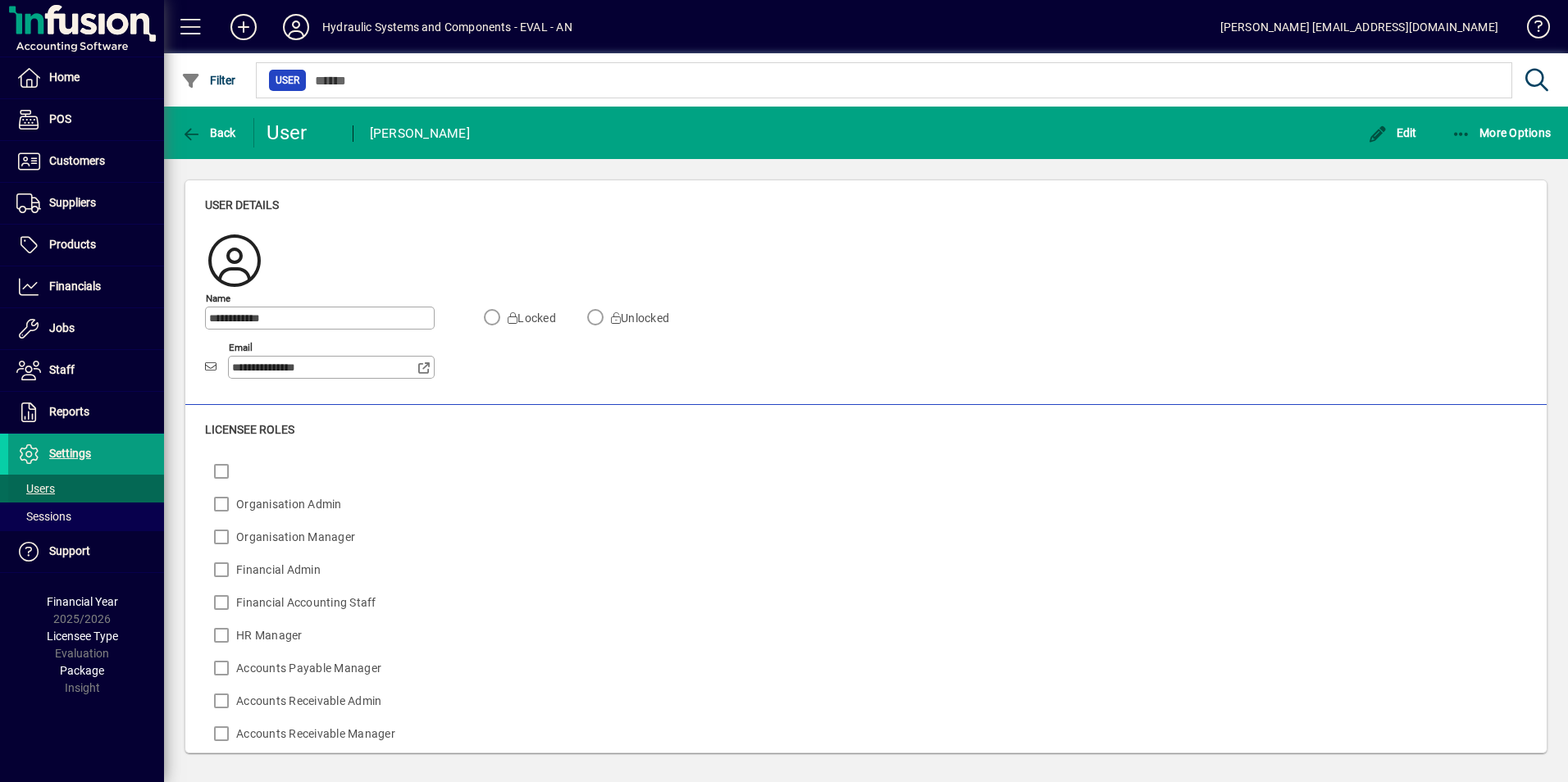
click at [45, 488] on span "Users" at bounding box center [35, 488] width 39 height 13
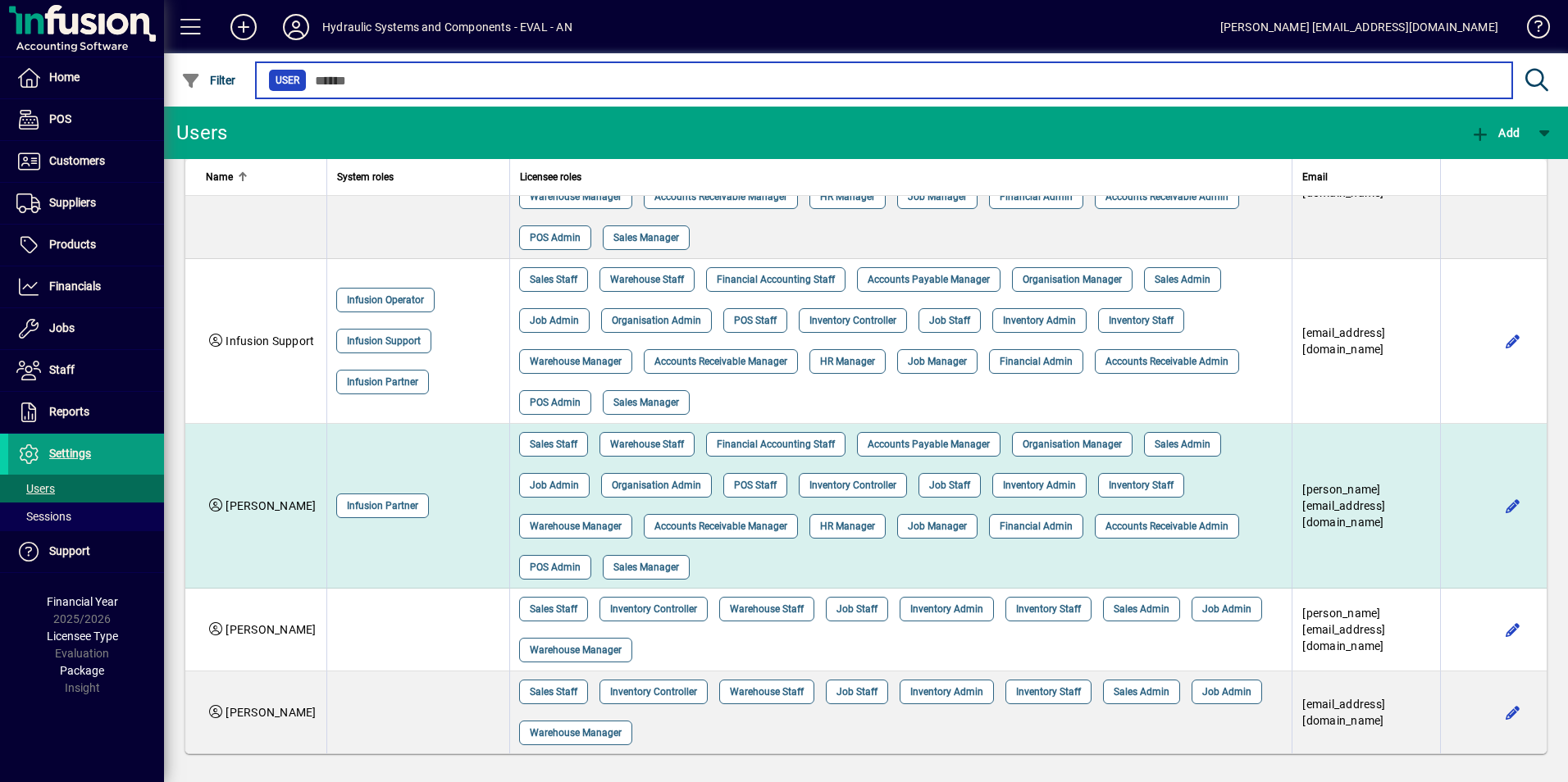
scroll to position [495, 0]
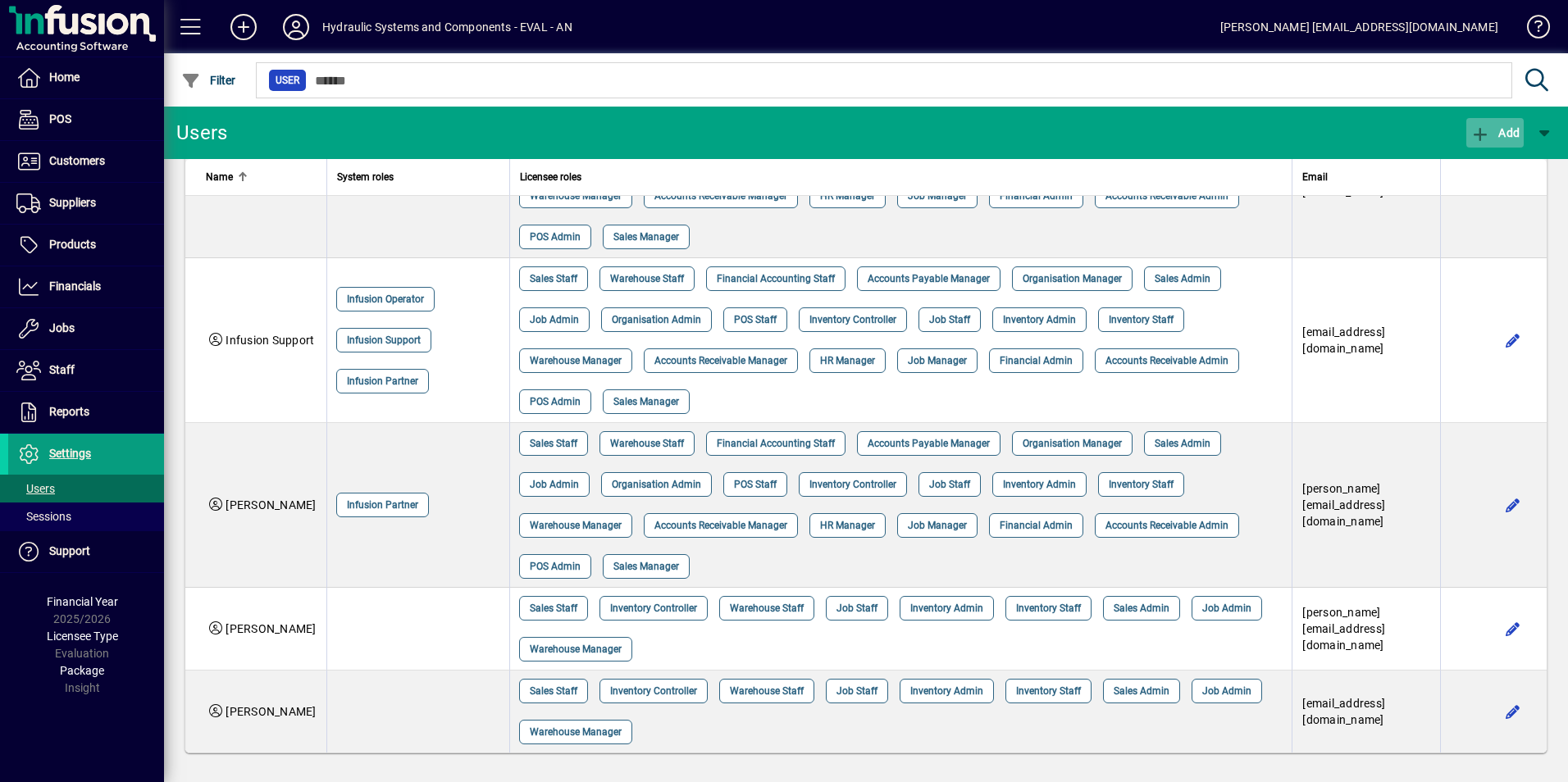
click at [1505, 132] on span "Add" at bounding box center [1495, 133] width 49 height 13
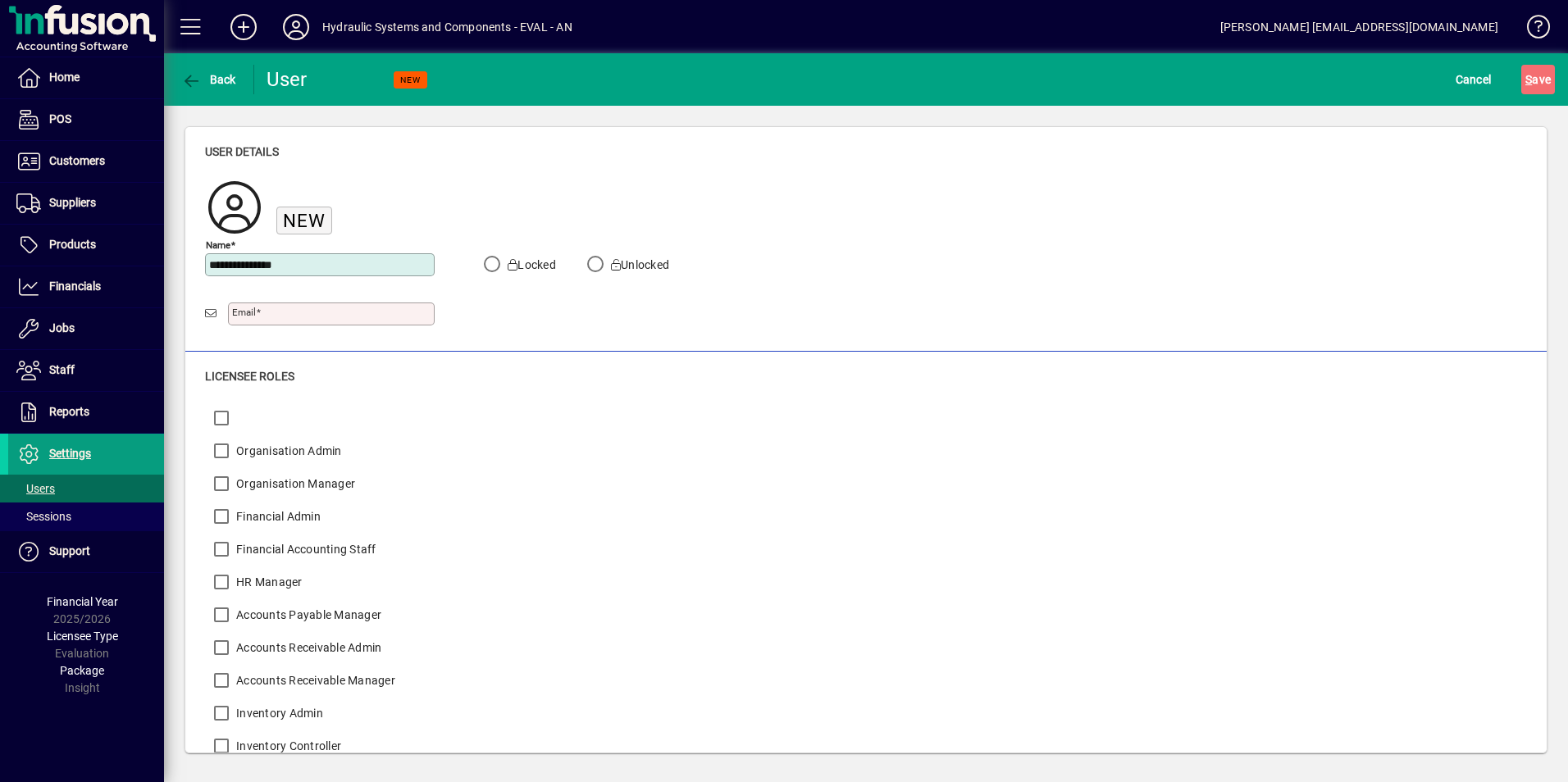
type input "**********"
click at [303, 318] on input "Email" at bounding box center [333, 314] width 202 height 13
type input "**********"
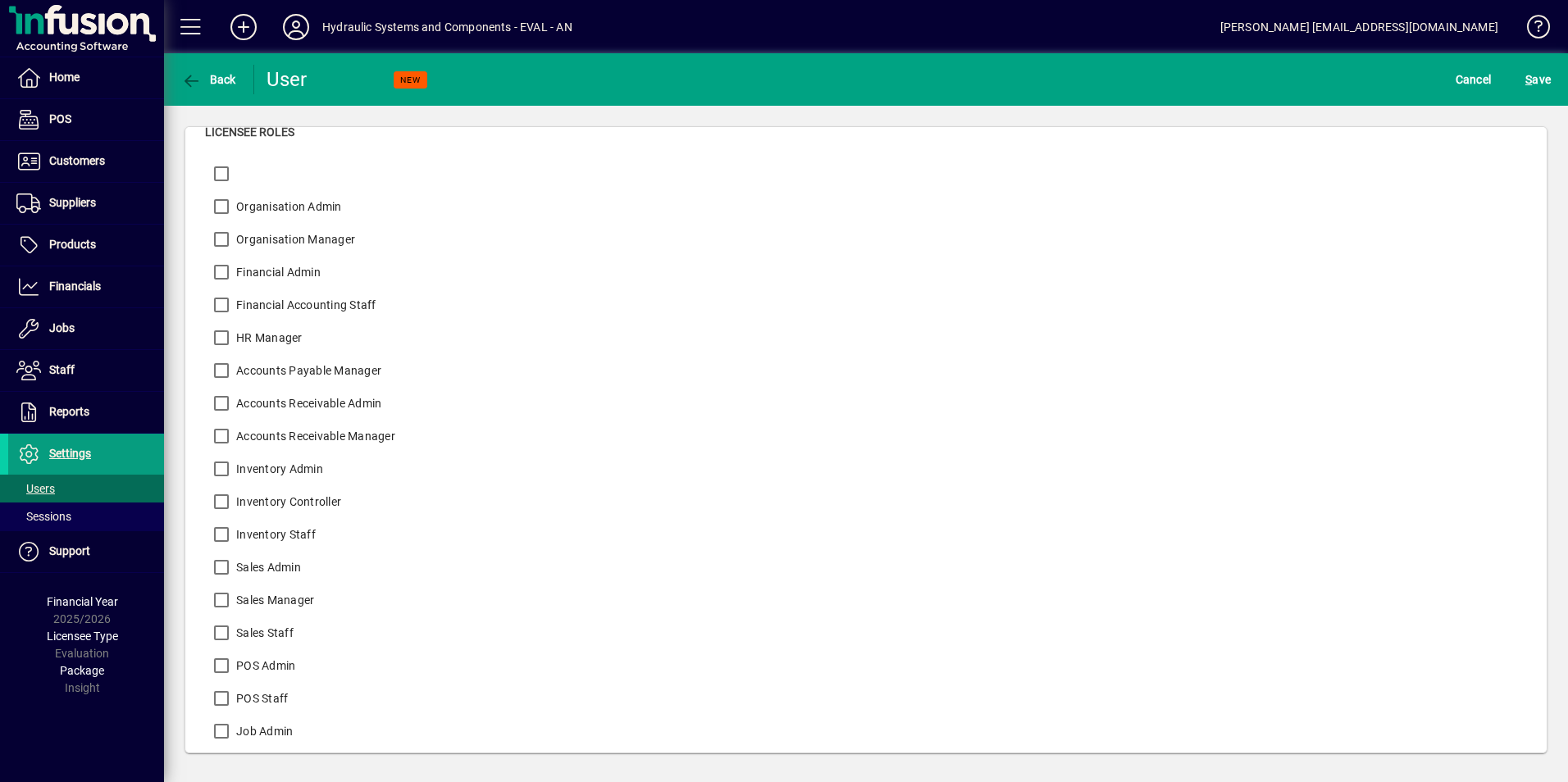
scroll to position [245, 0]
click at [256, 468] on label "Inventory Admin" at bounding box center [278, 468] width 91 height 16
click at [249, 495] on label "Inventory Controller" at bounding box center [287, 500] width 108 height 16
click at [245, 534] on label "Inventory Staff" at bounding box center [274, 533] width 83 height 16
click at [255, 569] on label "Sales Admin" at bounding box center [267, 566] width 68 height 16
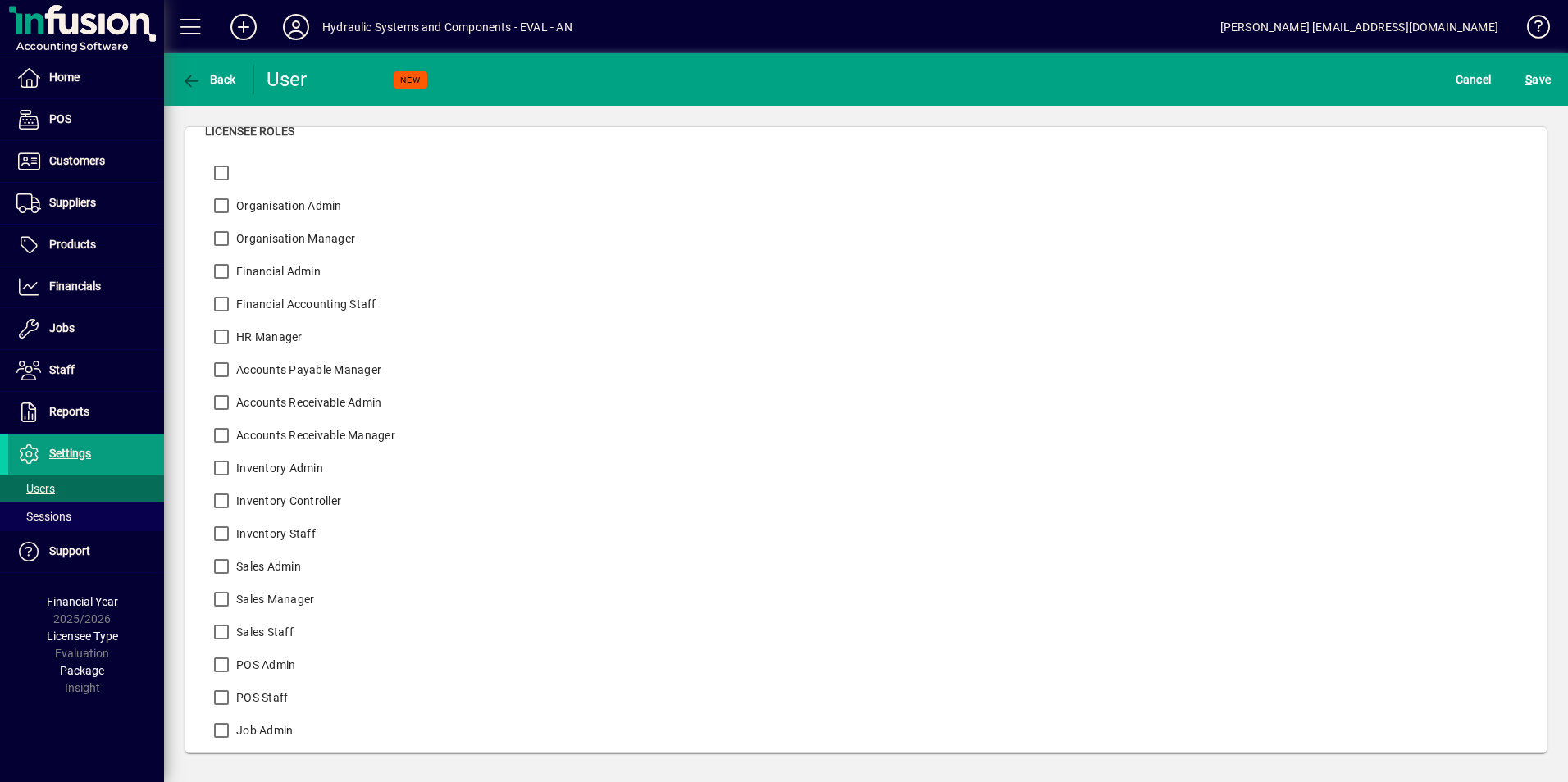
click at [258, 634] on label "Sales Staff" at bounding box center [264, 632] width 61 height 16
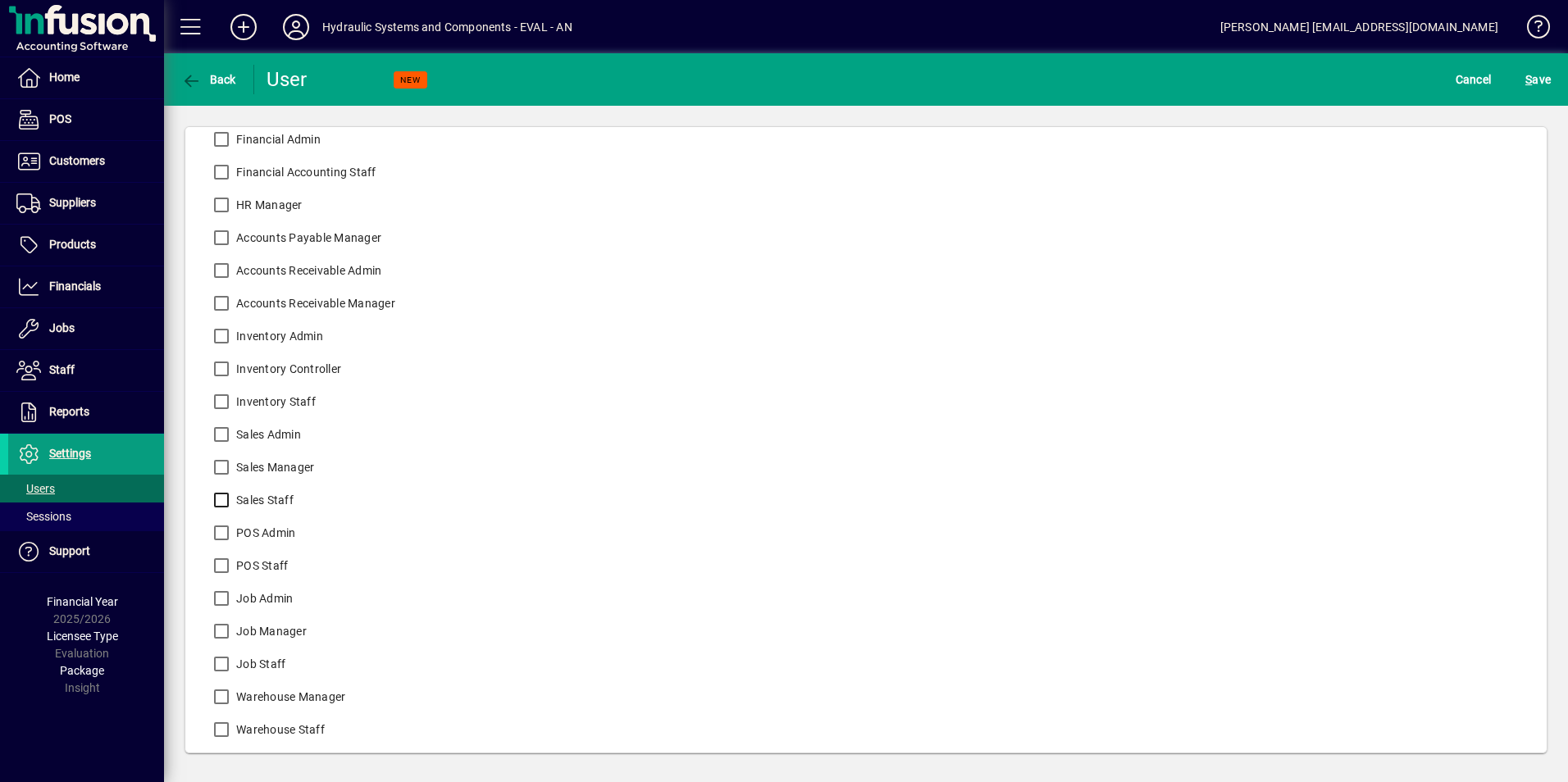
scroll to position [379, 0]
click at [273, 598] on label "Job Admin" at bounding box center [263, 597] width 60 height 16
click at [269, 663] on label "Job Staff" at bounding box center [259, 663] width 53 height 16
click at [322, 693] on label "Warehouse Manager" at bounding box center [289, 695] width 112 height 16
click at [304, 733] on label "Warehouse Staff" at bounding box center [279, 728] width 92 height 16
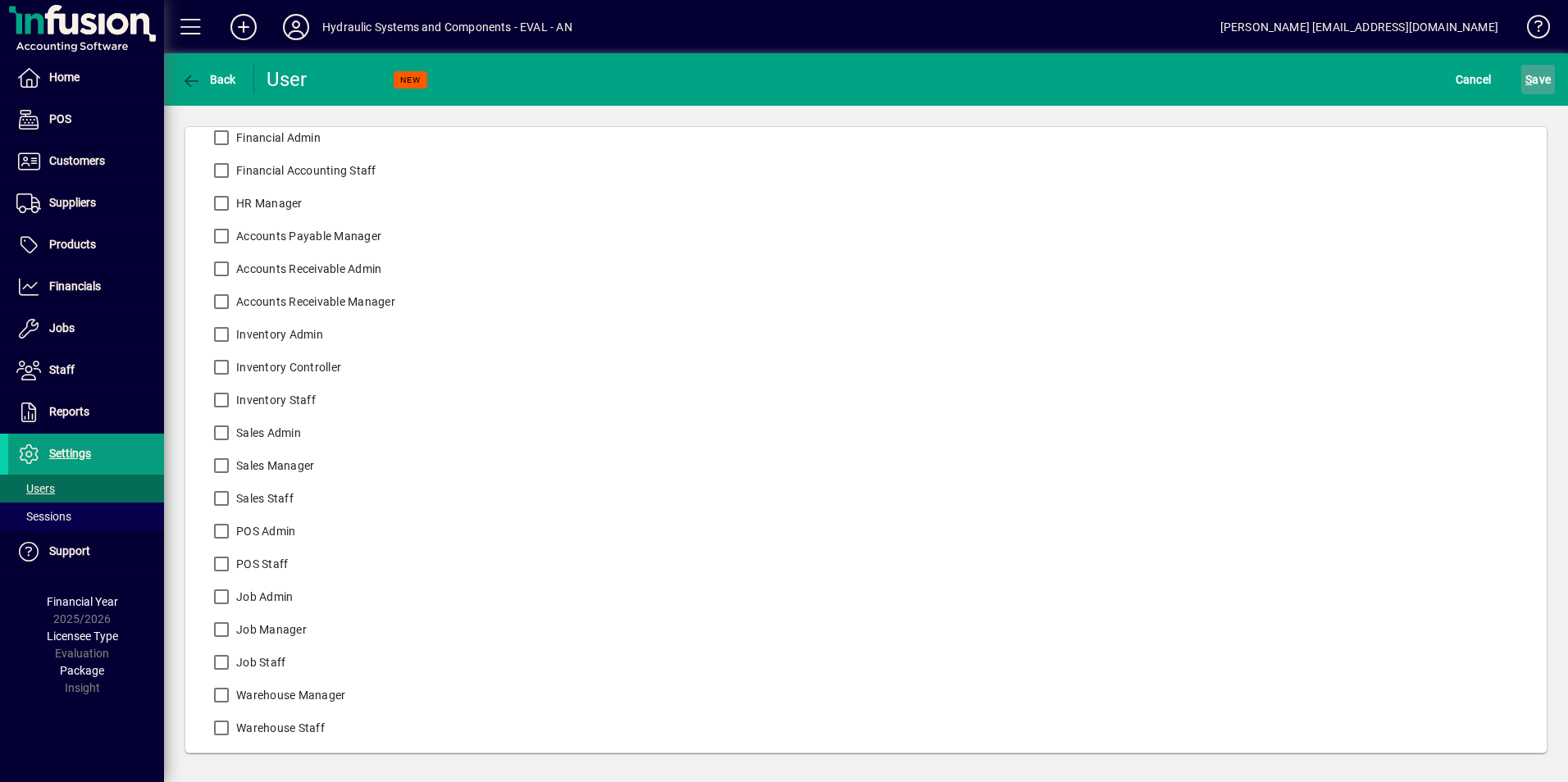
click at [1527, 79] on span "S" at bounding box center [1528, 80] width 7 height 13
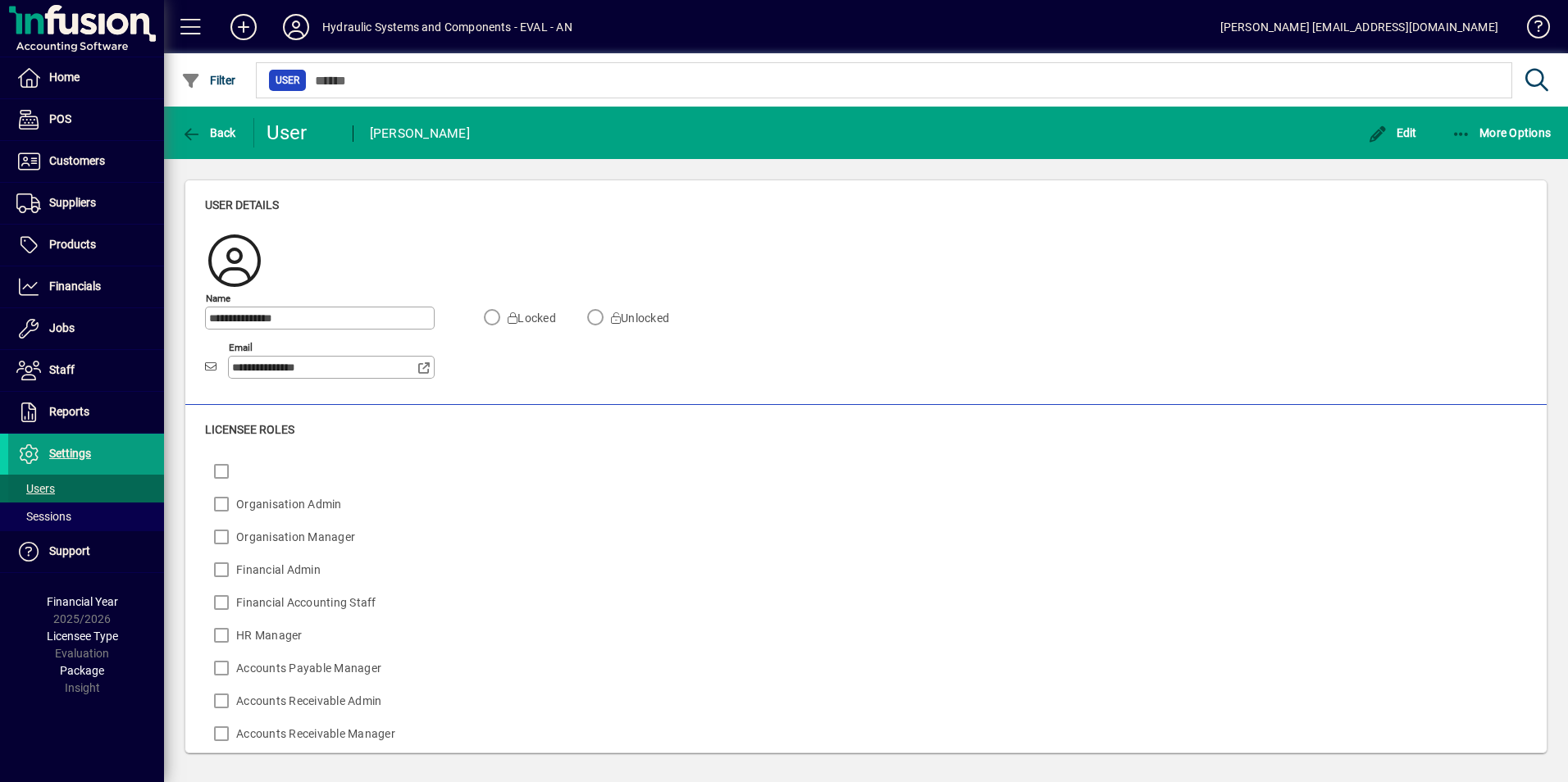
click at [39, 486] on span "Users" at bounding box center [35, 488] width 39 height 13
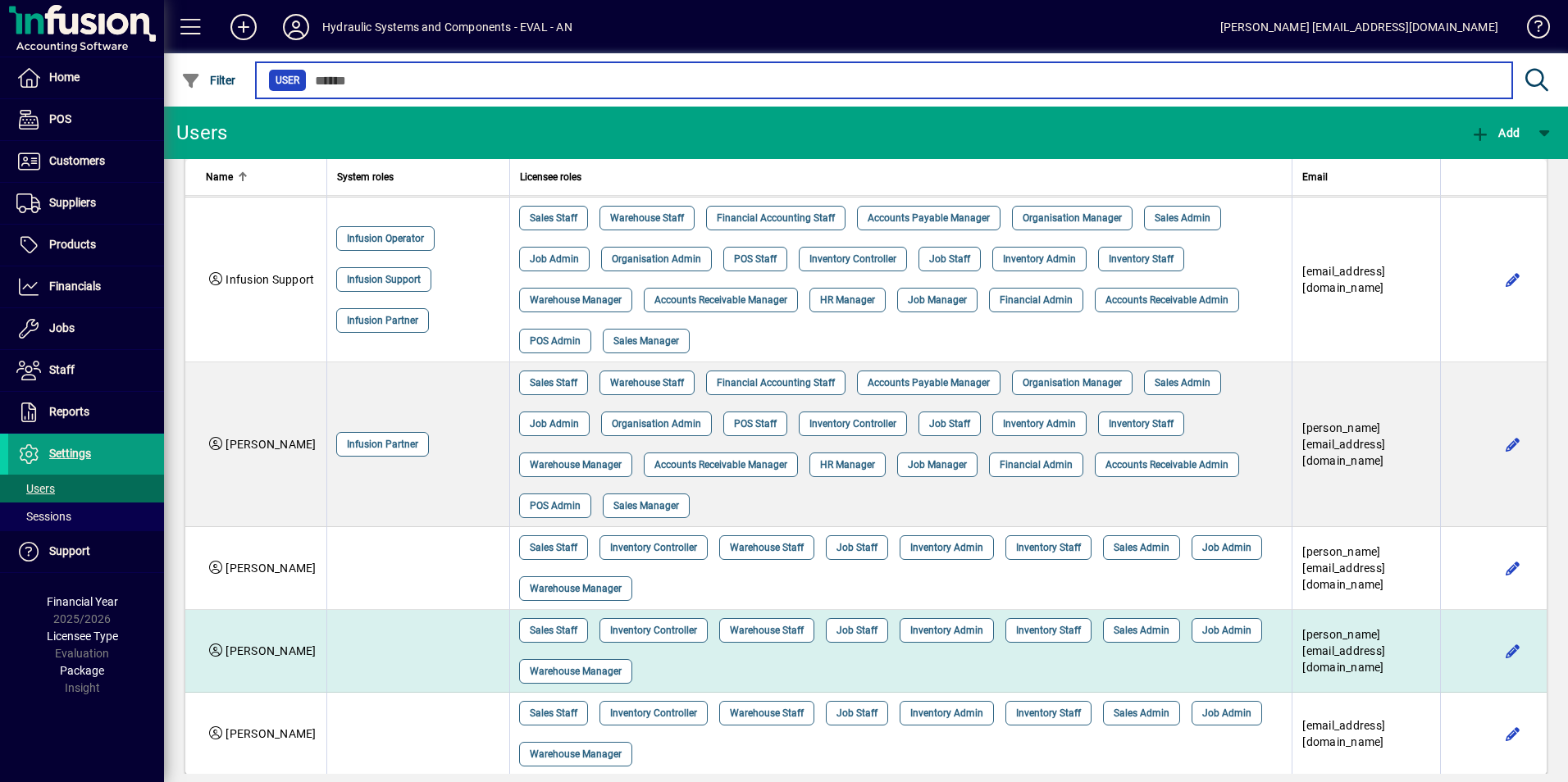
scroll to position [578, 0]
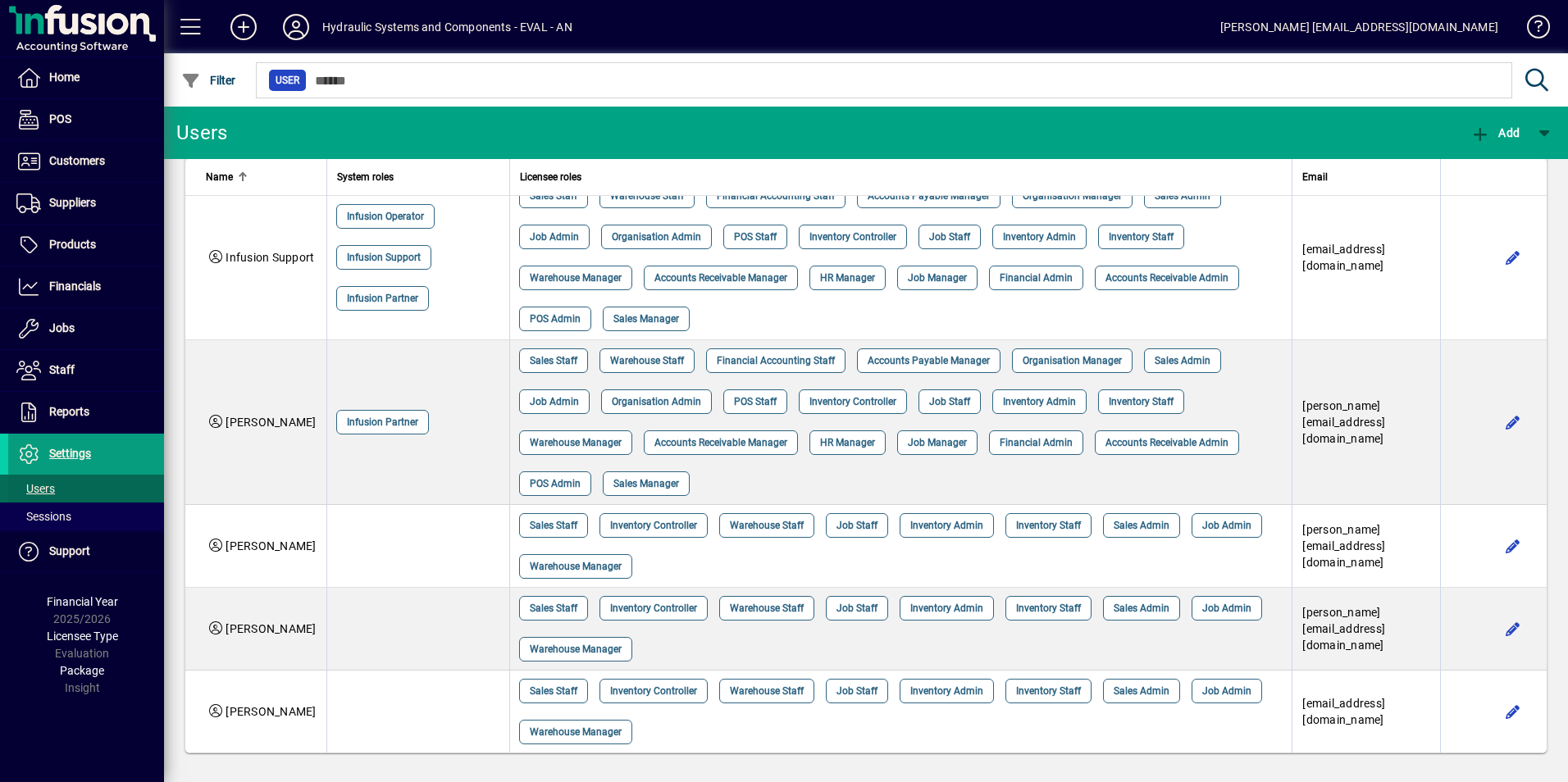
click at [38, 484] on span "Users" at bounding box center [35, 488] width 39 height 13
click at [1506, 136] on span "Add" at bounding box center [1495, 133] width 49 height 13
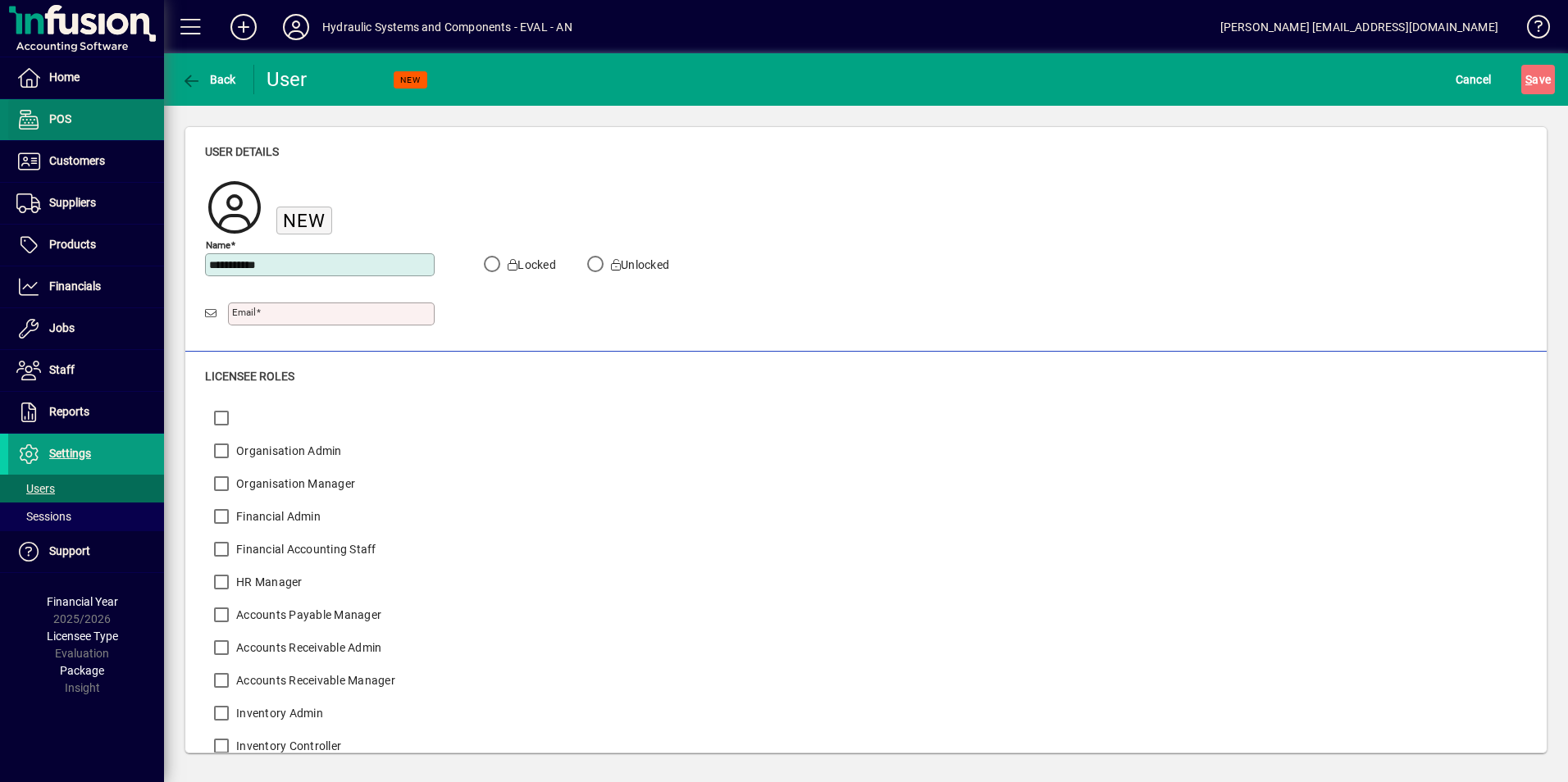
type input "**********"
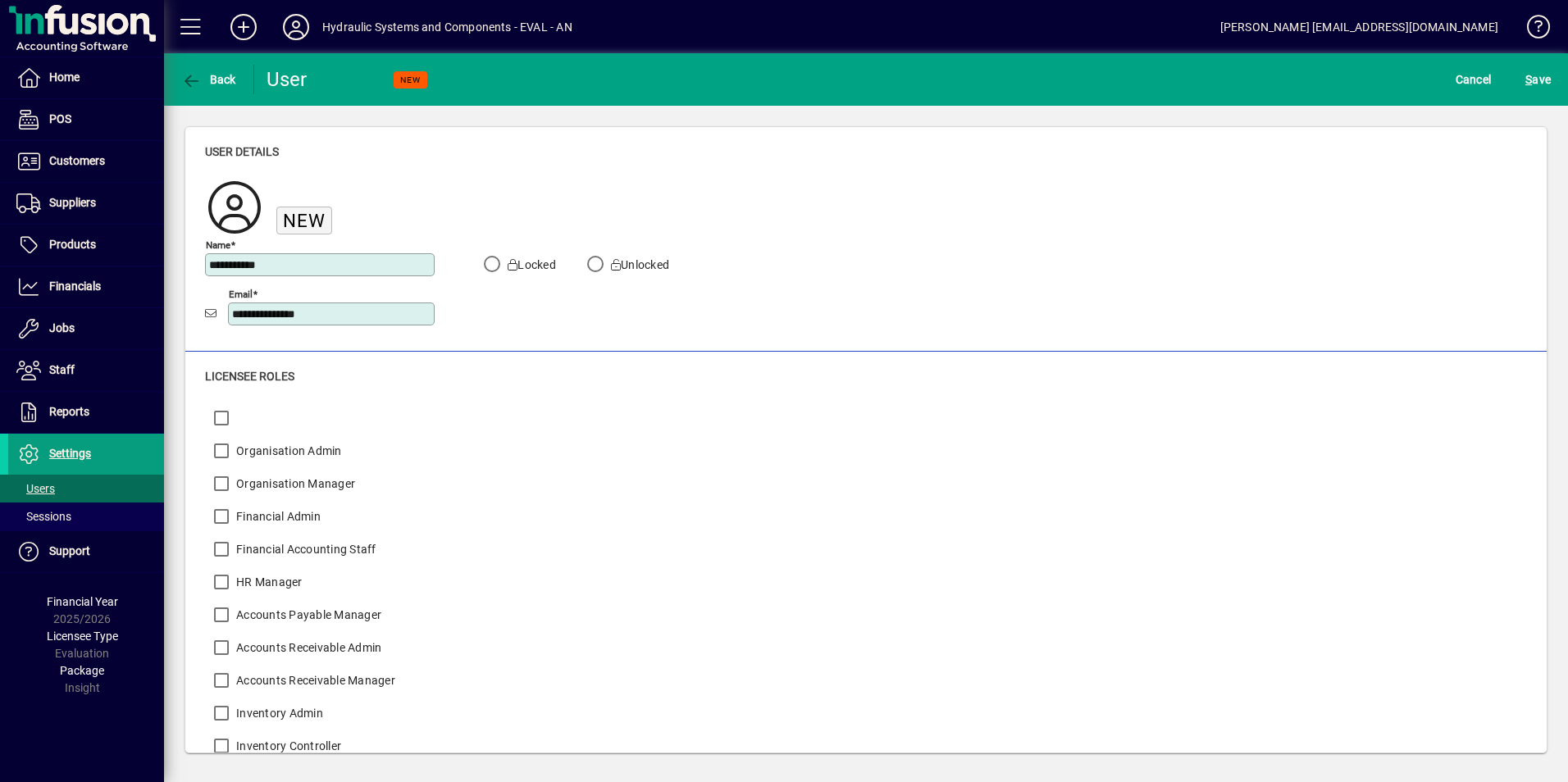
type input "**********"
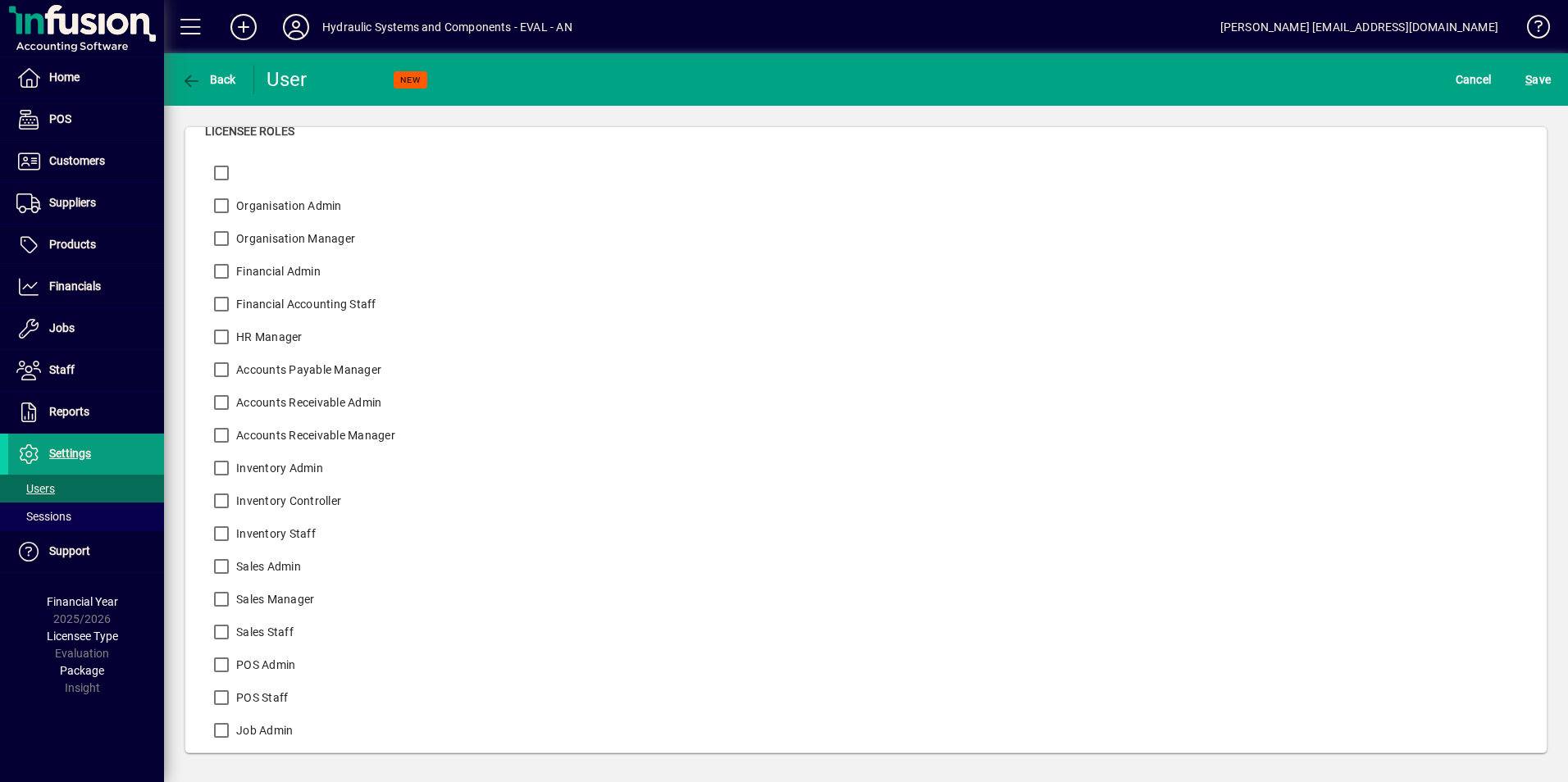
click at [276, 471] on label "Inventory Admin" at bounding box center [278, 468] width 91 height 16
click at [272, 500] on label "Inventory Controller" at bounding box center [287, 500] width 108 height 16
click at [244, 530] on label "Inventory Staff" at bounding box center [274, 533] width 83 height 16
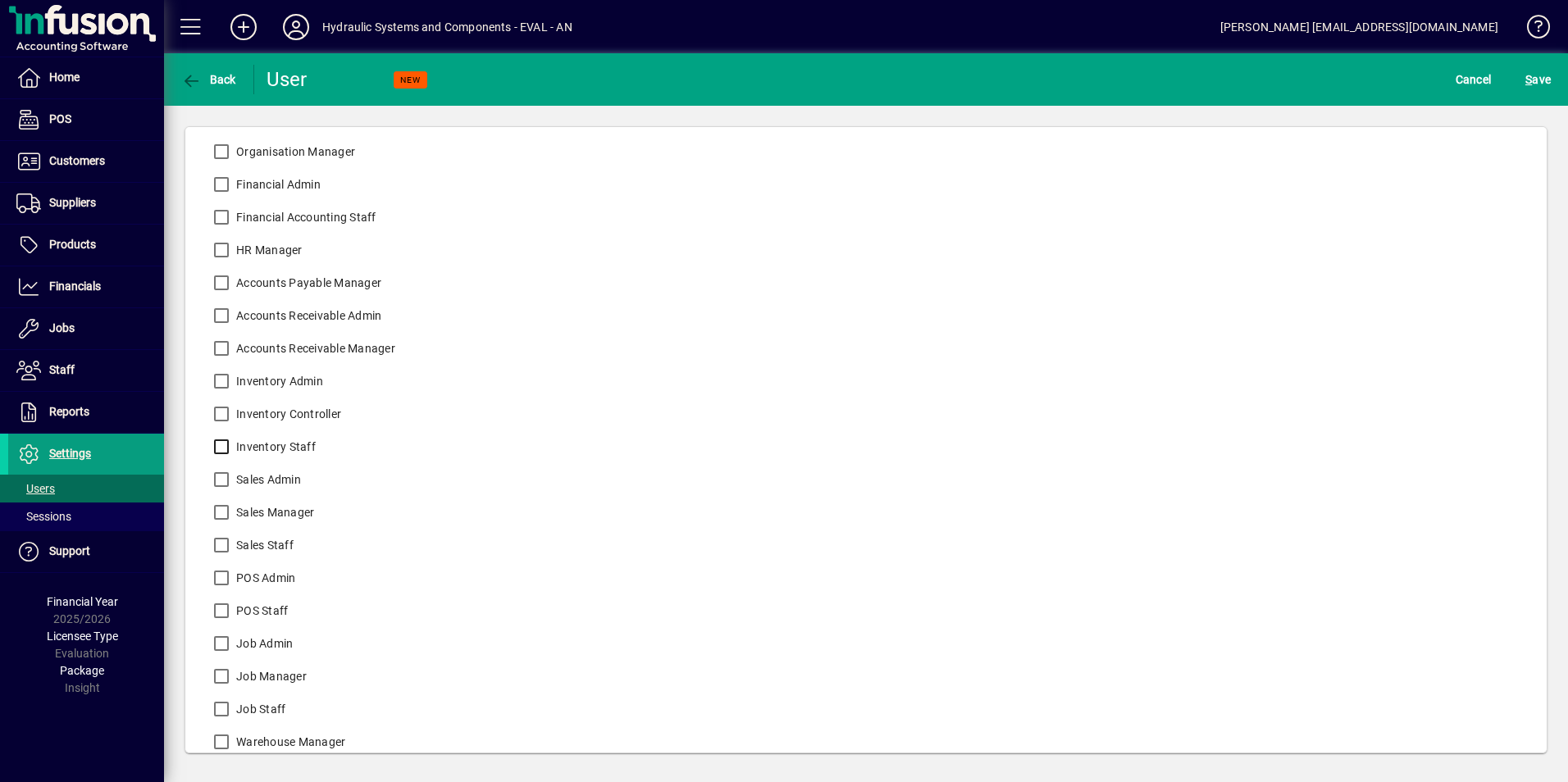
scroll to position [379, 0]
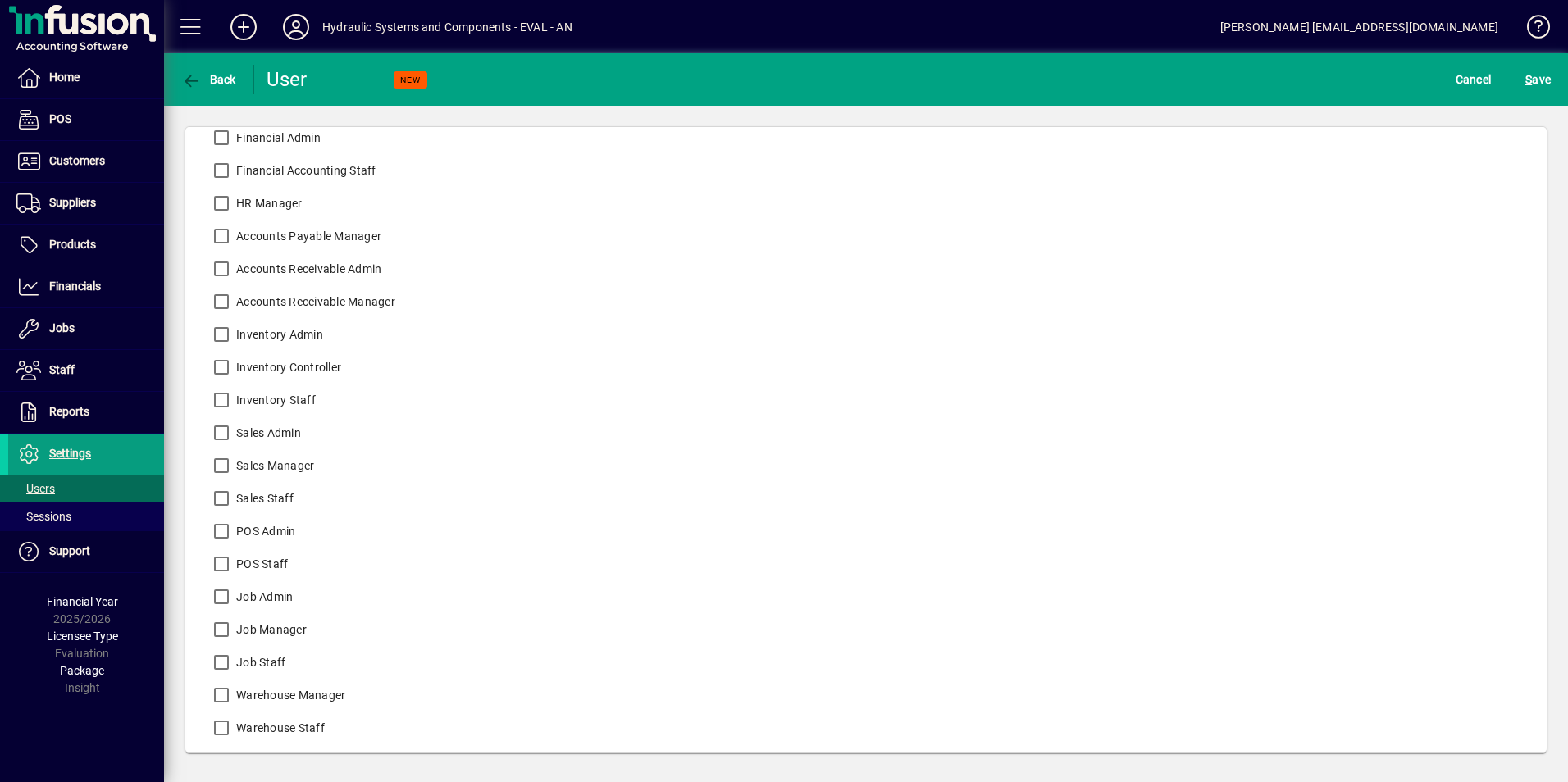
click at [273, 591] on label "Job Admin" at bounding box center [263, 597] width 60 height 16
click at [256, 660] on label "Job Staff" at bounding box center [259, 663] width 53 height 16
click at [289, 696] on label "Warehouse Manager" at bounding box center [289, 695] width 112 height 16
click at [292, 726] on label "Warehouse Staff" at bounding box center [279, 728] width 92 height 16
click at [1530, 82] on span "S" at bounding box center [1528, 80] width 7 height 13
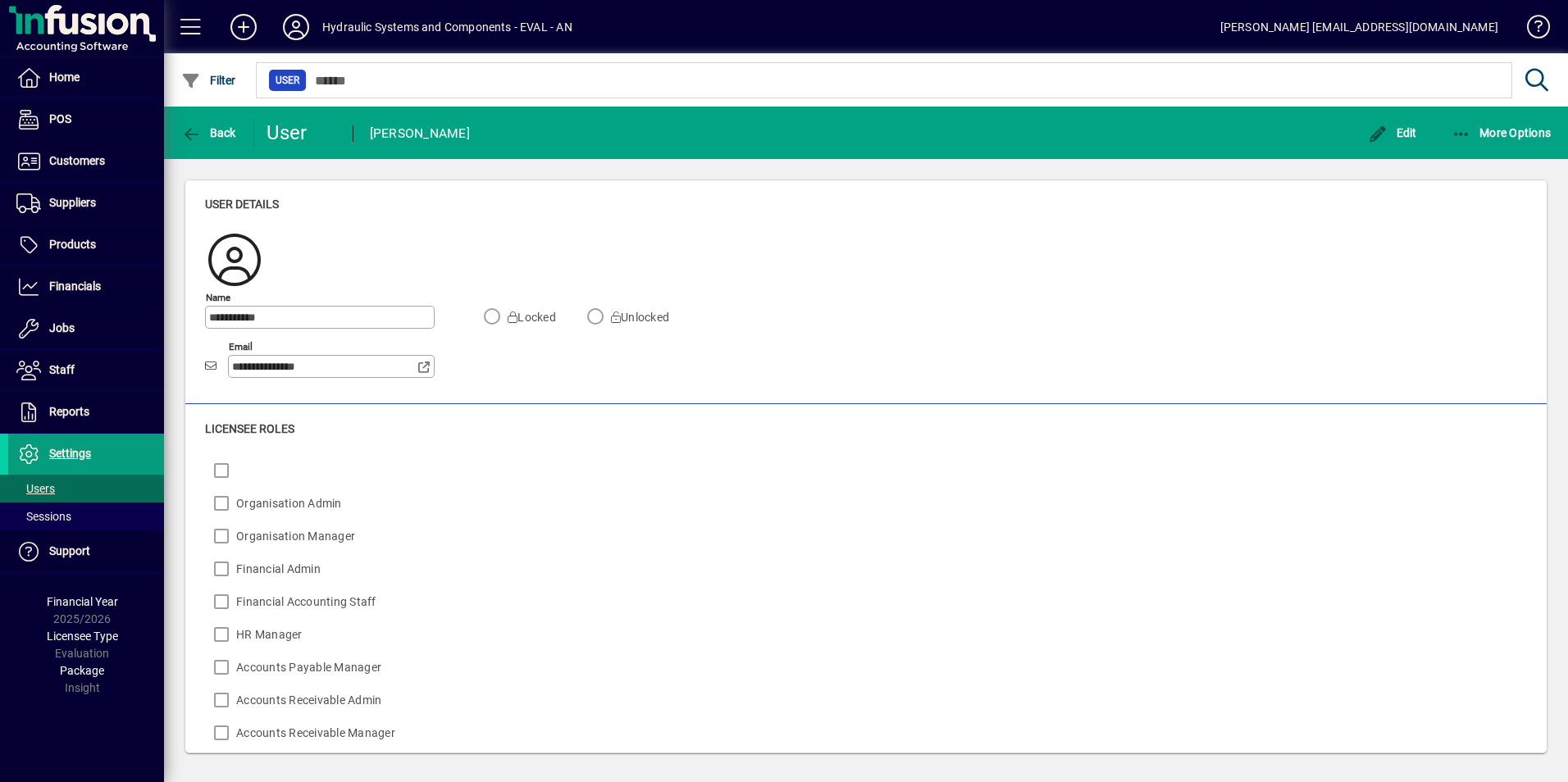
scroll to position [0, 0]
click at [66, 77] on span "Home" at bounding box center [64, 77] width 30 height 13
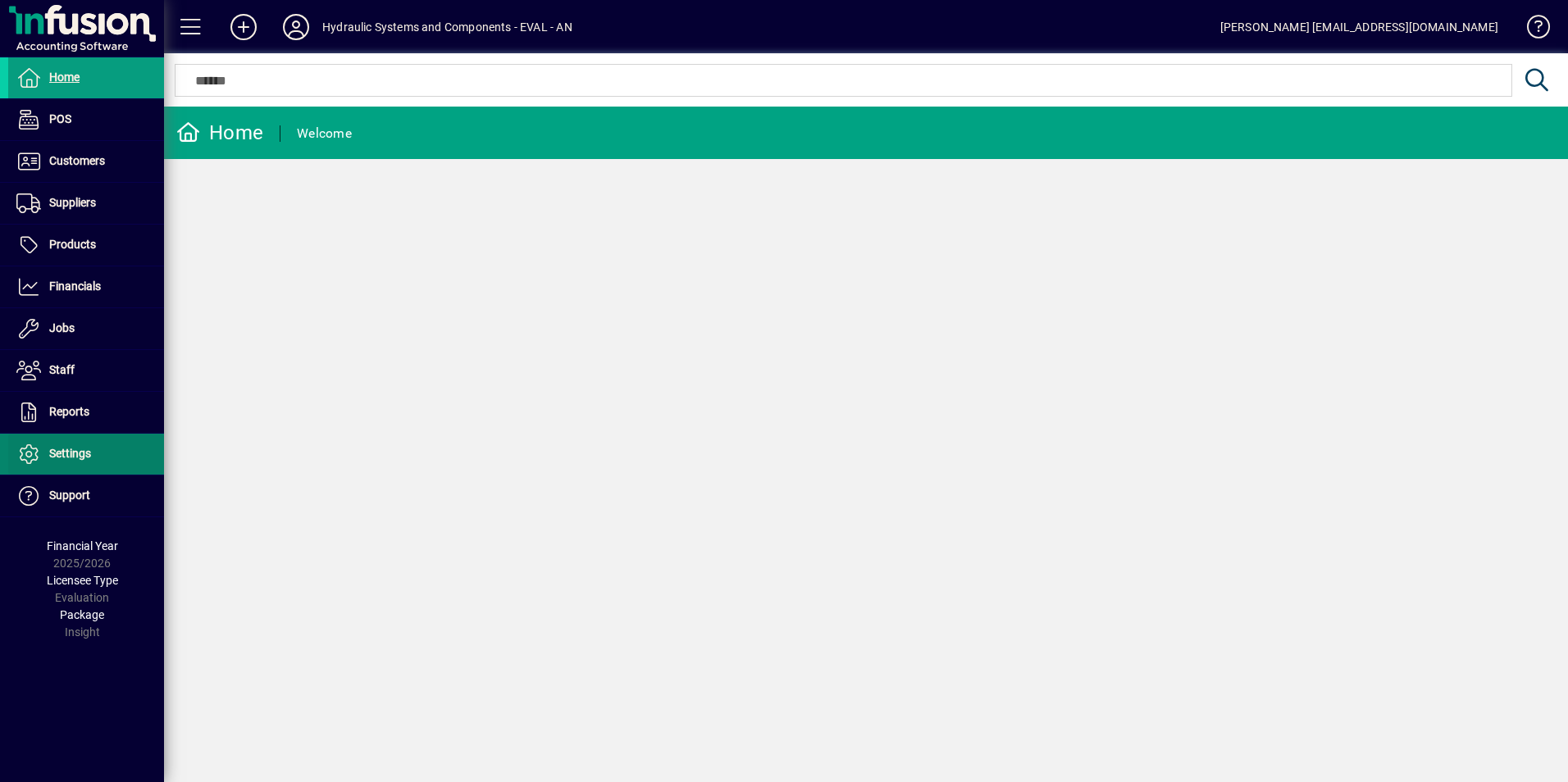
click at [55, 453] on span "Settings" at bounding box center [70, 454] width 42 height 13
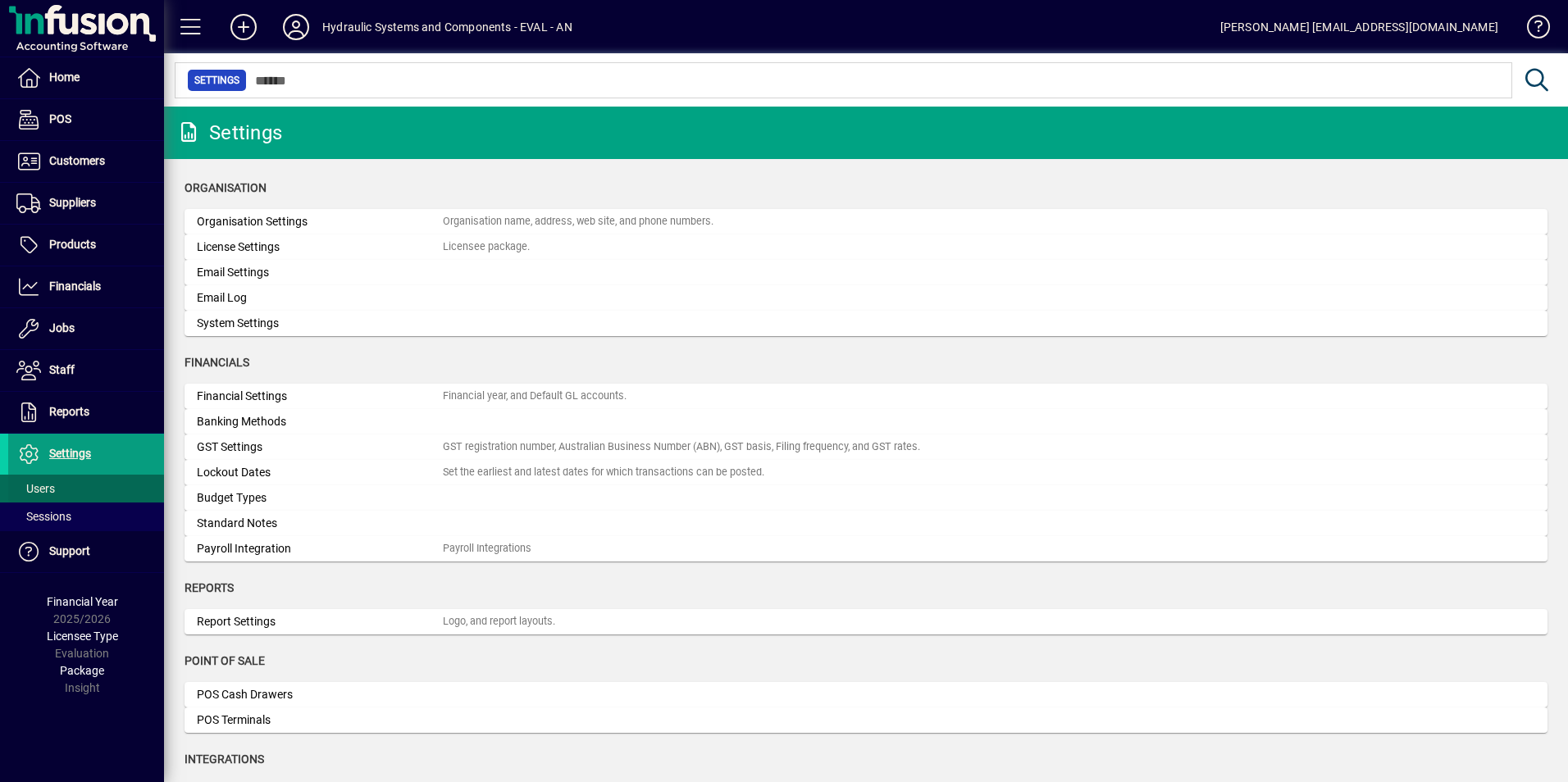
click at [30, 491] on span "Users" at bounding box center [35, 488] width 39 height 13
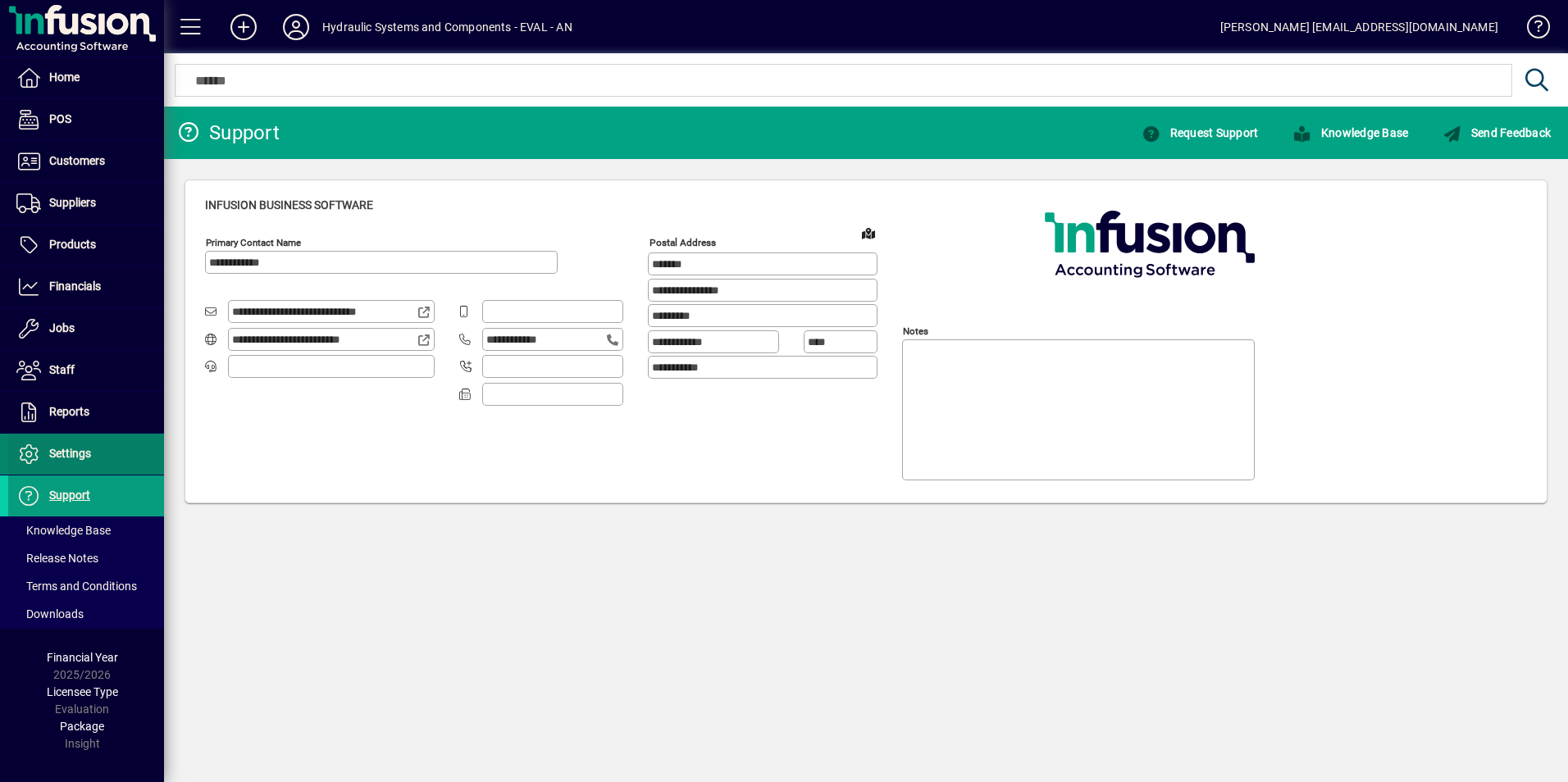
click at [72, 459] on span "Settings" at bounding box center [70, 454] width 42 height 13
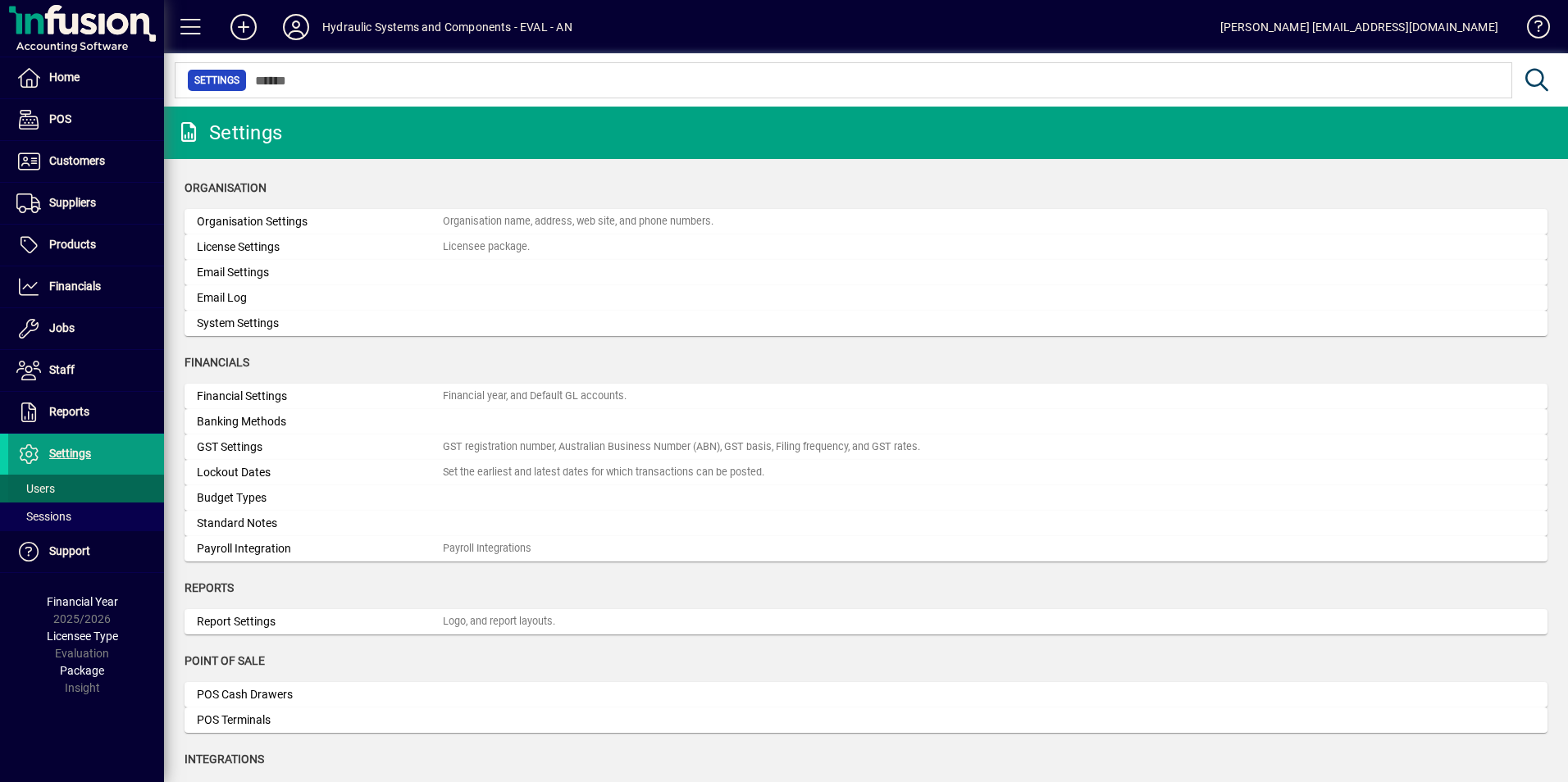
click at [40, 489] on span "Users" at bounding box center [35, 488] width 39 height 13
